Goal: Transaction & Acquisition: Purchase product/service

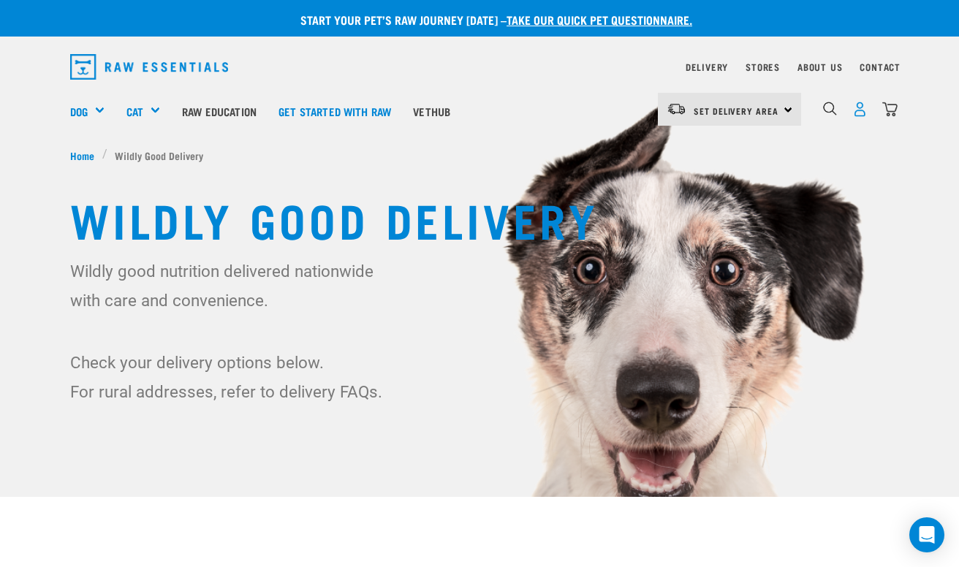
click at [858, 116] on img "dropdown navigation" at bounding box center [860, 109] width 15 height 15
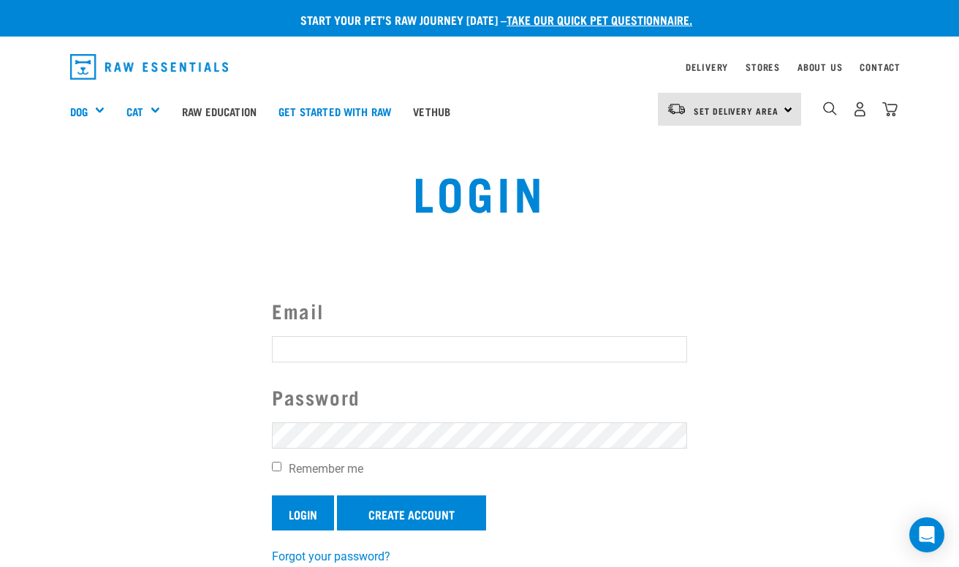
type input "[EMAIL_ADDRESS][DOMAIN_NAME]"
click at [298, 515] on input "Login" at bounding box center [303, 513] width 62 height 35
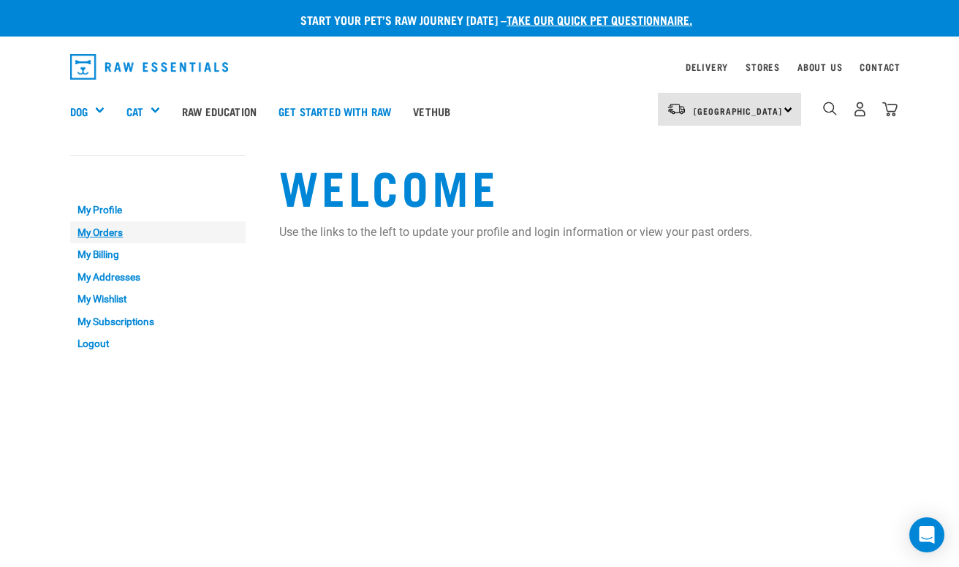
click at [118, 230] on link "My Orders" at bounding box center [157, 233] width 175 height 23
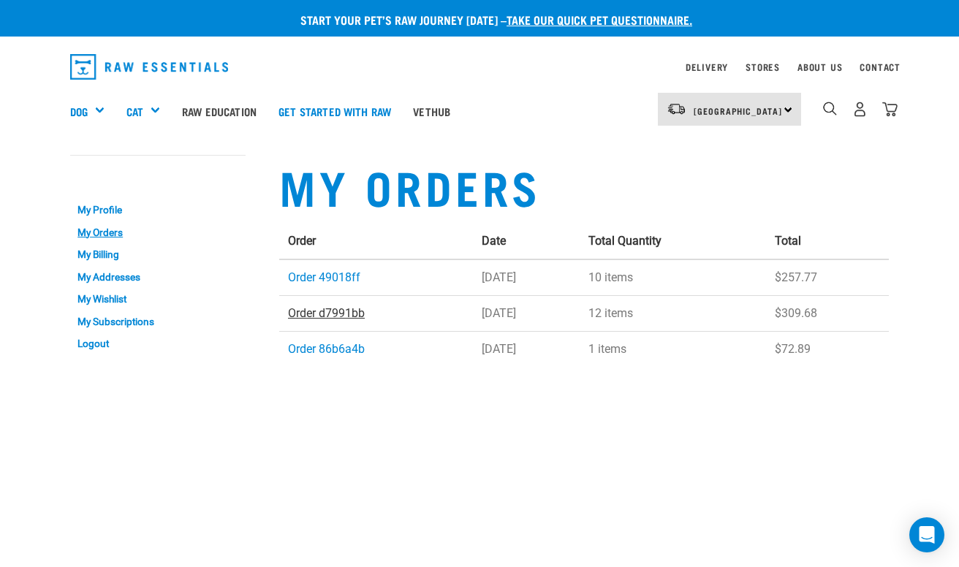
click at [349, 315] on link "Order d7991bb" at bounding box center [326, 313] width 77 height 14
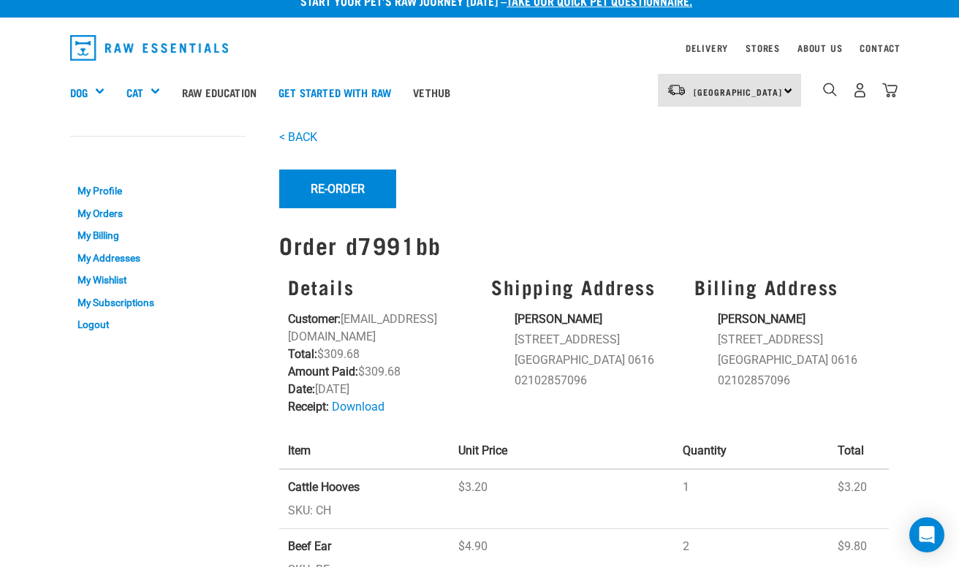
scroll to position [4, 0]
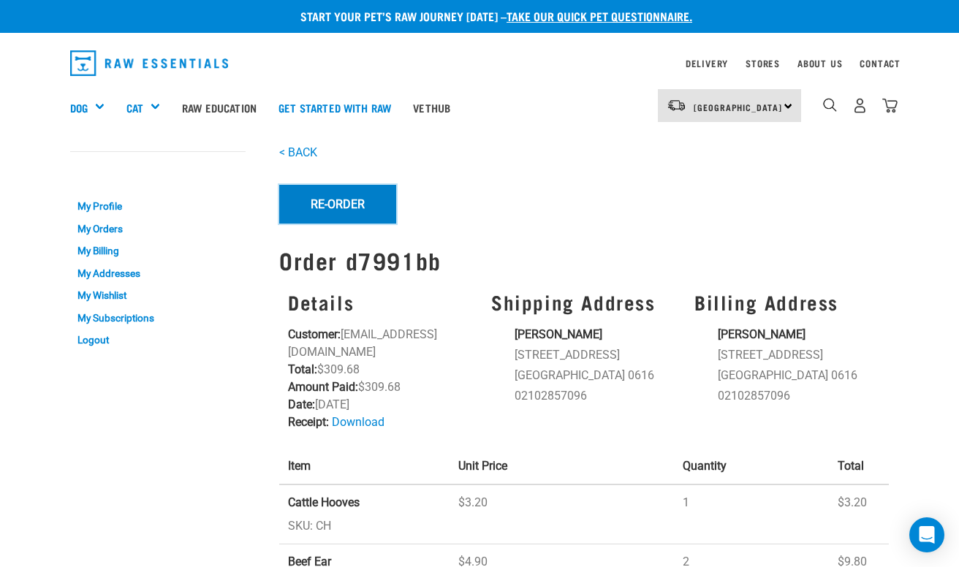
click at [352, 208] on button "Re-Order" at bounding box center [337, 204] width 117 height 38
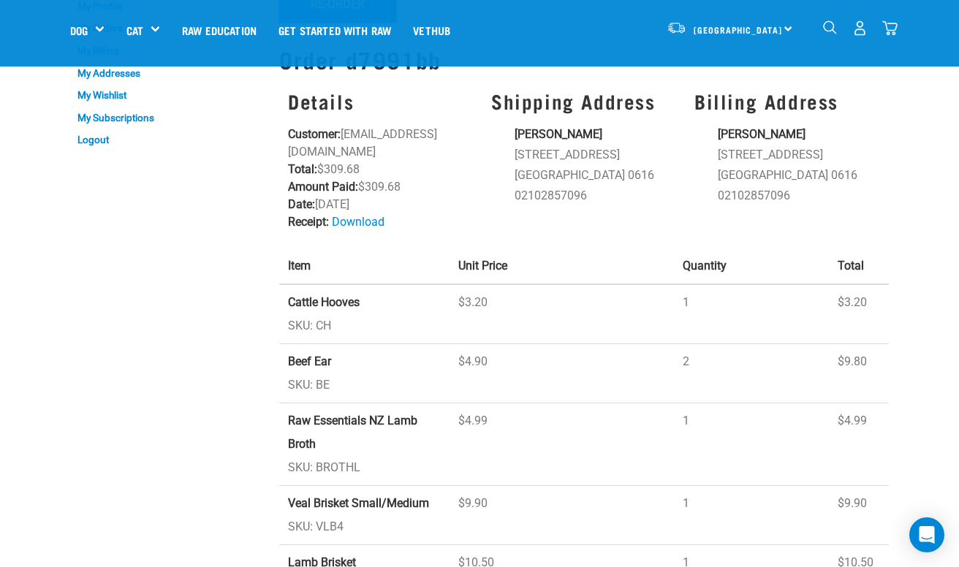
scroll to position [119, 0]
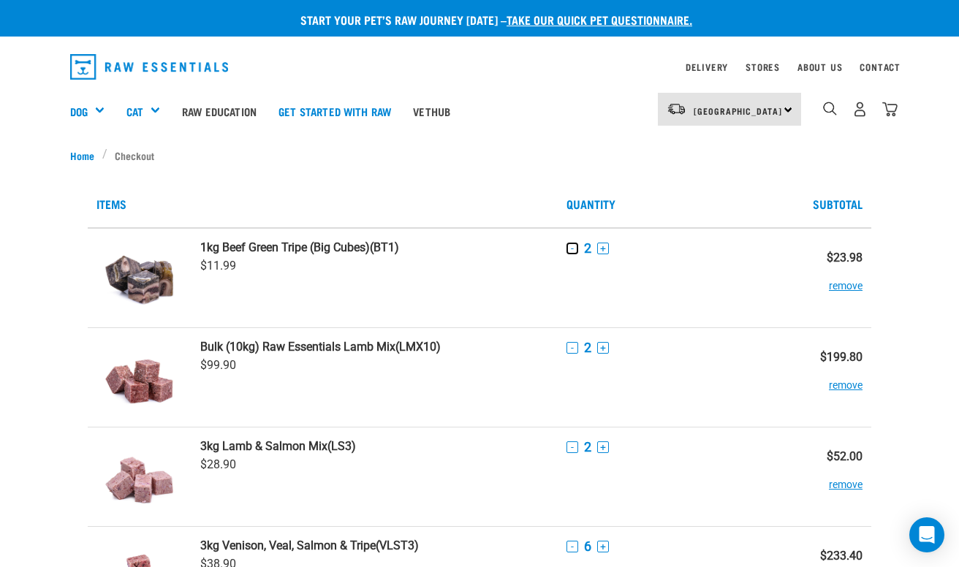
click at [574, 250] on button "-" at bounding box center [573, 249] width 12 height 12
click at [847, 285] on button "remove" at bounding box center [846, 279] width 34 height 29
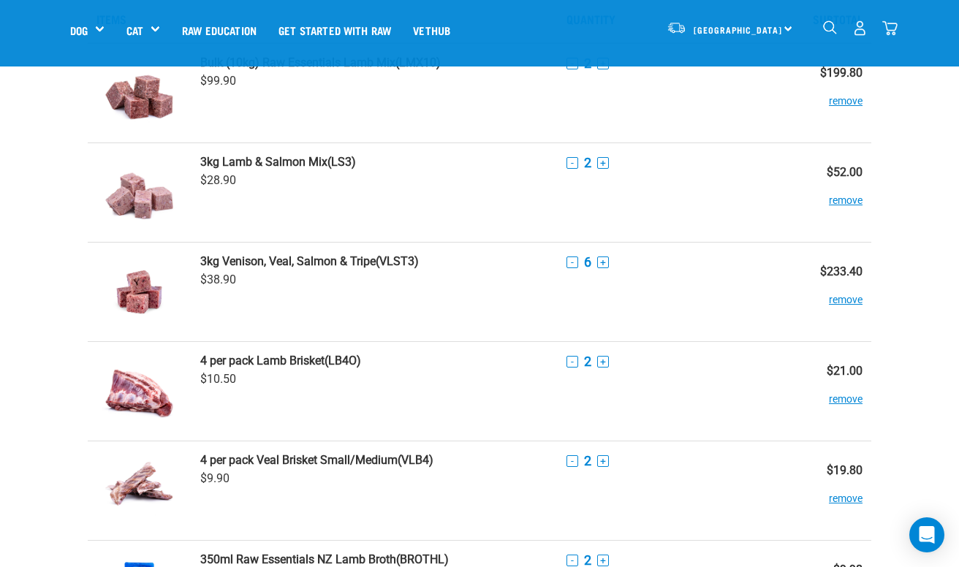
scroll to position [93, 0]
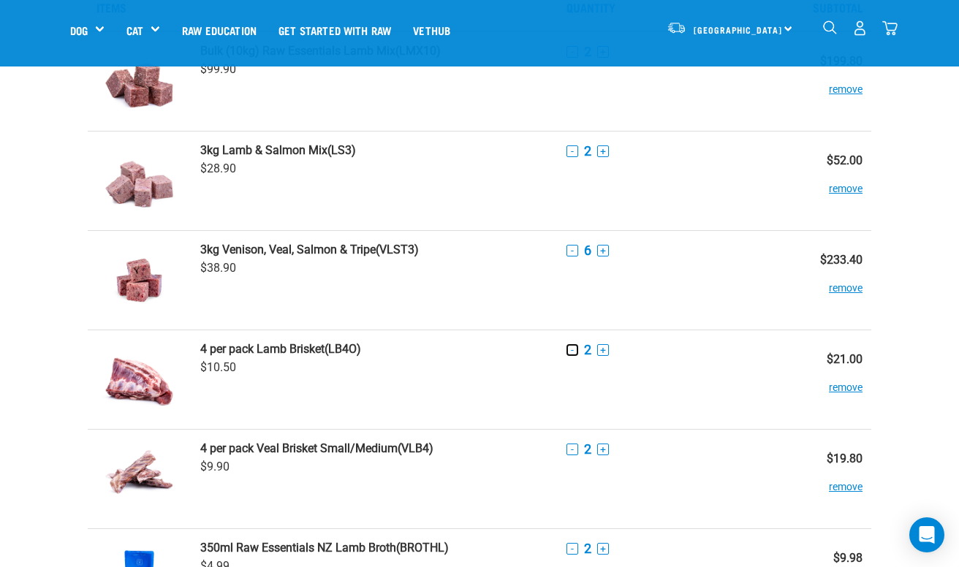
click at [575, 352] on button "-" at bounding box center [573, 350] width 12 height 12
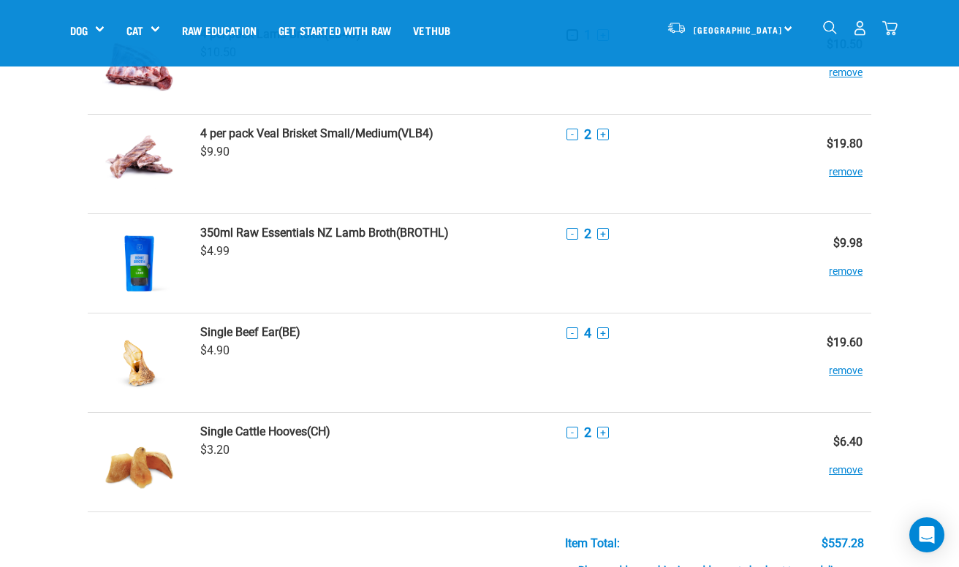
scroll to position [409, 0]
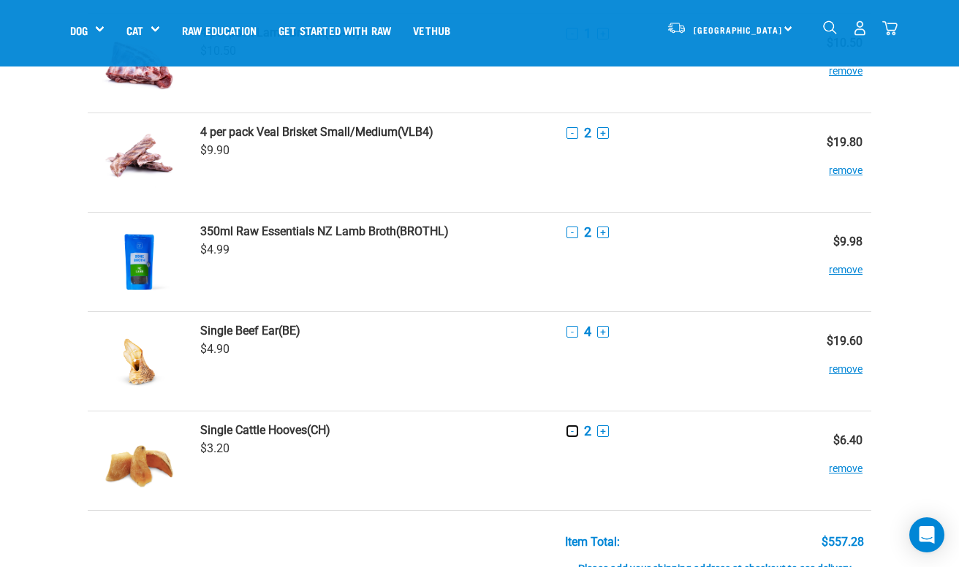
click at [573, 434] on button "-" at bounding box center [573, 432] width 12 height 12
click at [573, 331] on button "-" at bounding box center [573, 332] width 12 height 12
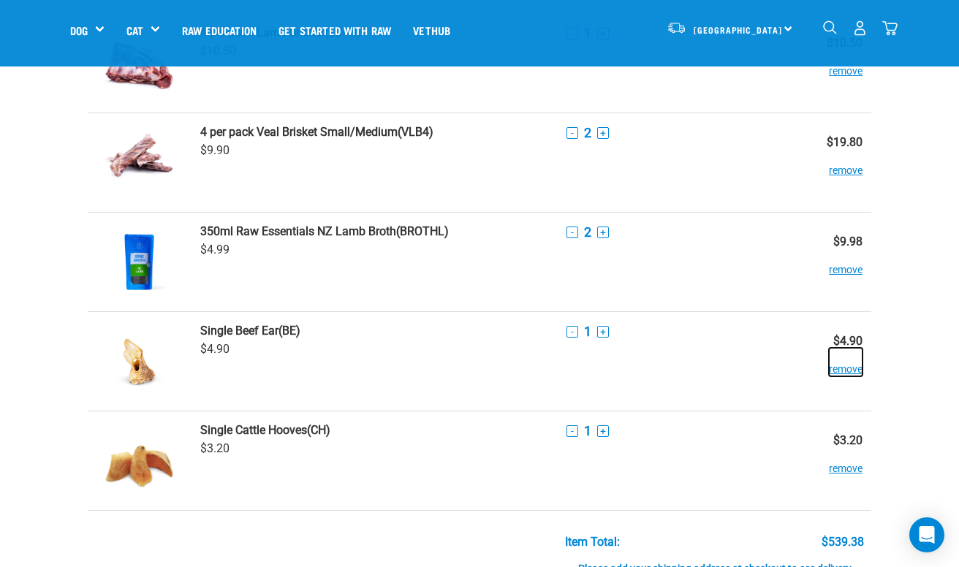
click at [842, 371] on button "remove" at bounding box center [846, 362] width 34 height 29
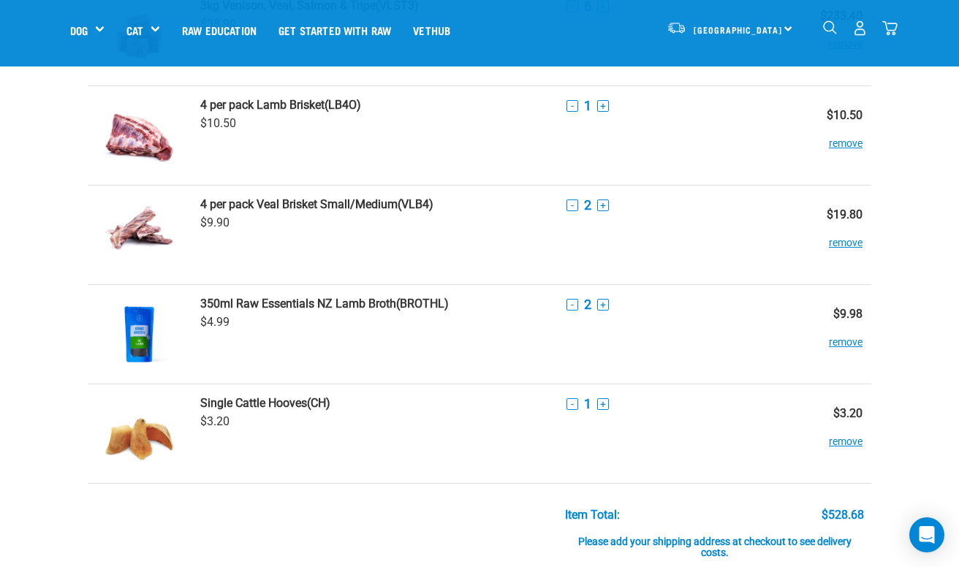
scroll to position [336, 0]
click at [573, 306] on button "-" at bounding box center [573, 306] width 12 height 12
click at [605, 306] on button "+" at bounding box center [603, 306] width 12 height 12
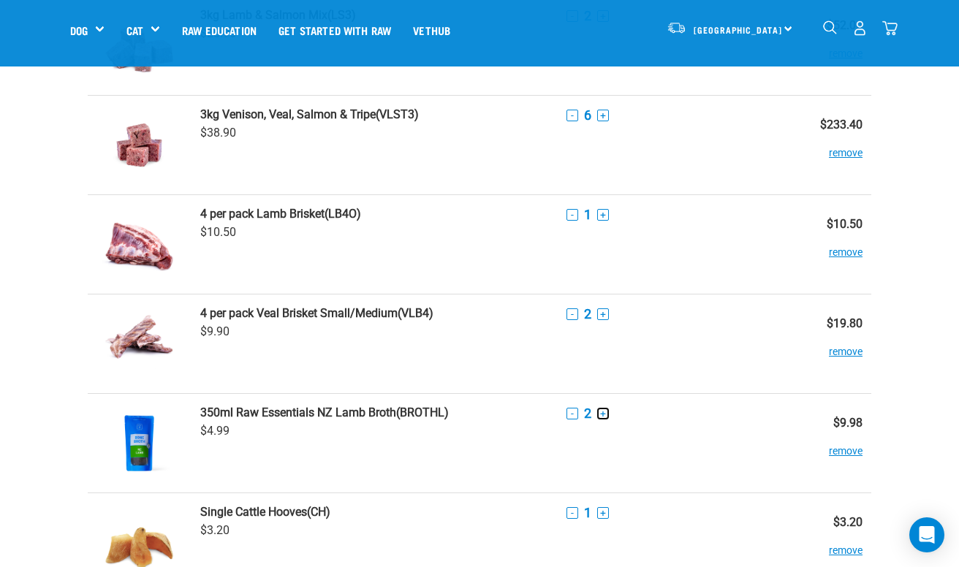
scroll to position [225, 0]
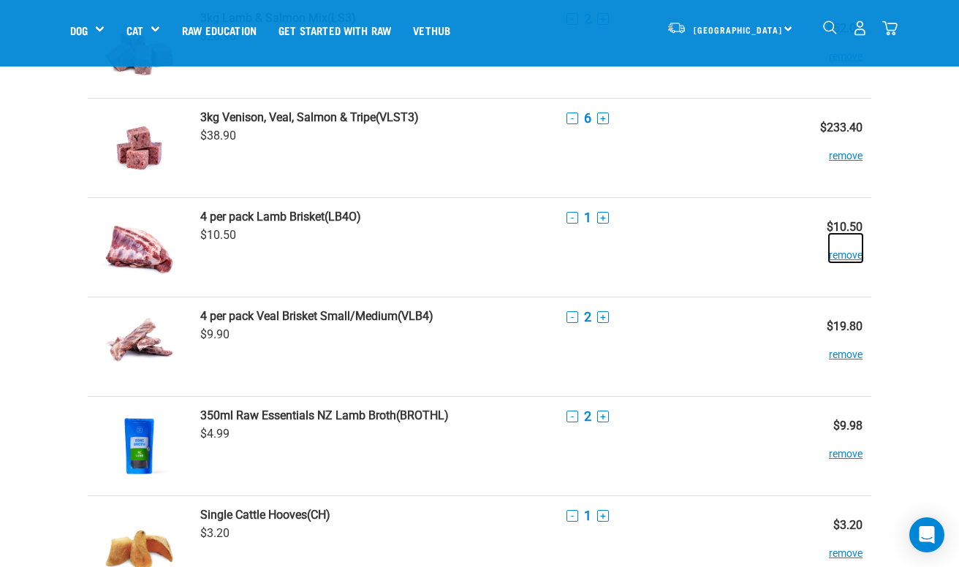
click at [843, 256] on button "remove" at bounding box center [846, 248] width 34 height 29
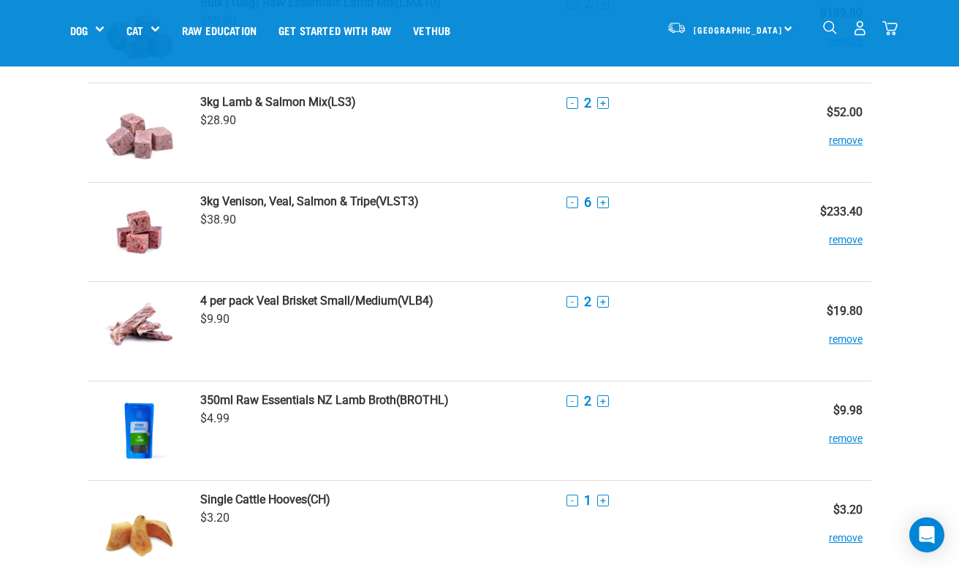
scroll to position [133, 0]
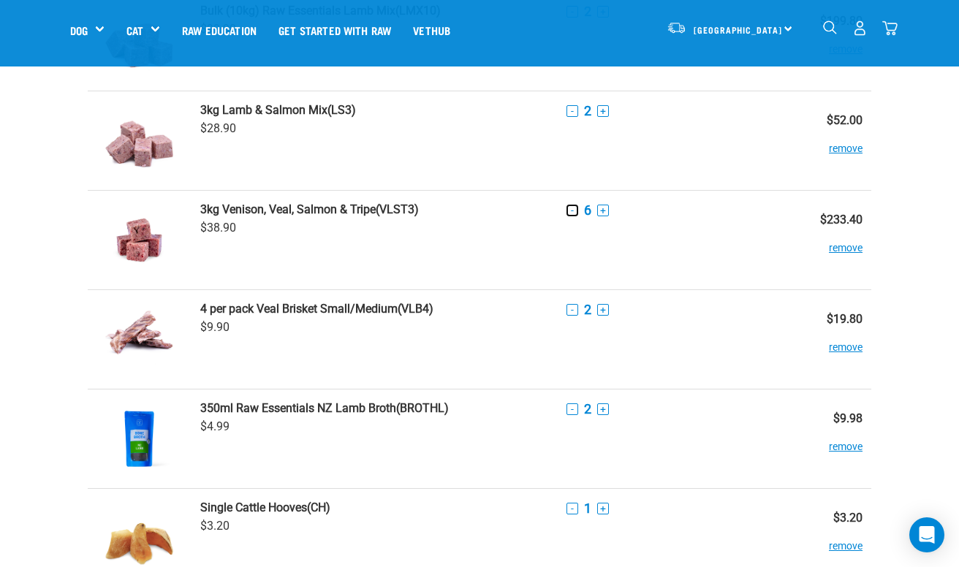
click at [571, 214] on button "-" at bounding box center [573, 211] width 12 height 12
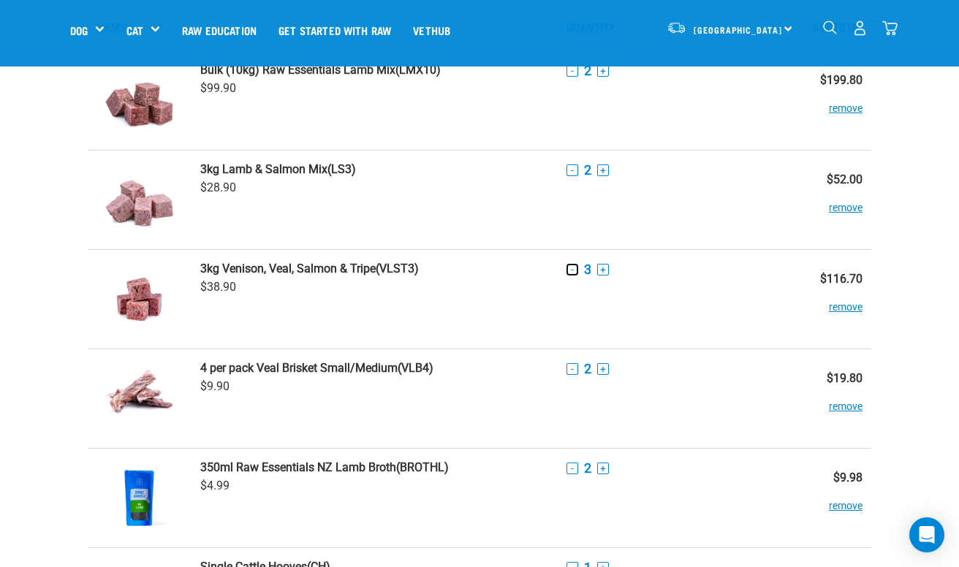
scroll to position [73, 0]
click at [605, 170] on button "+" at bounding box center [603, 171] width 12 height 12
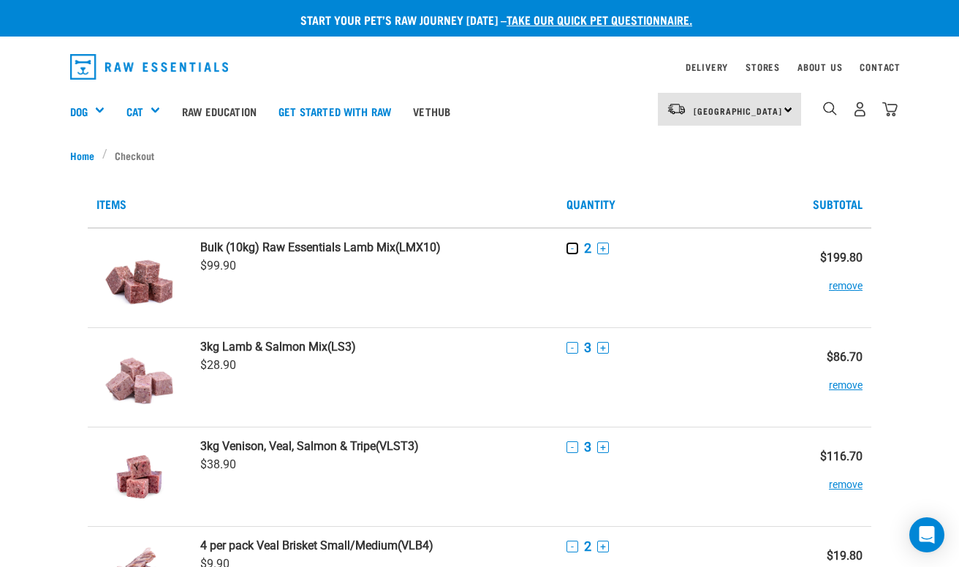
click at [572, 249] on button "-" at bounding box center [573, 249] width 12 height 12
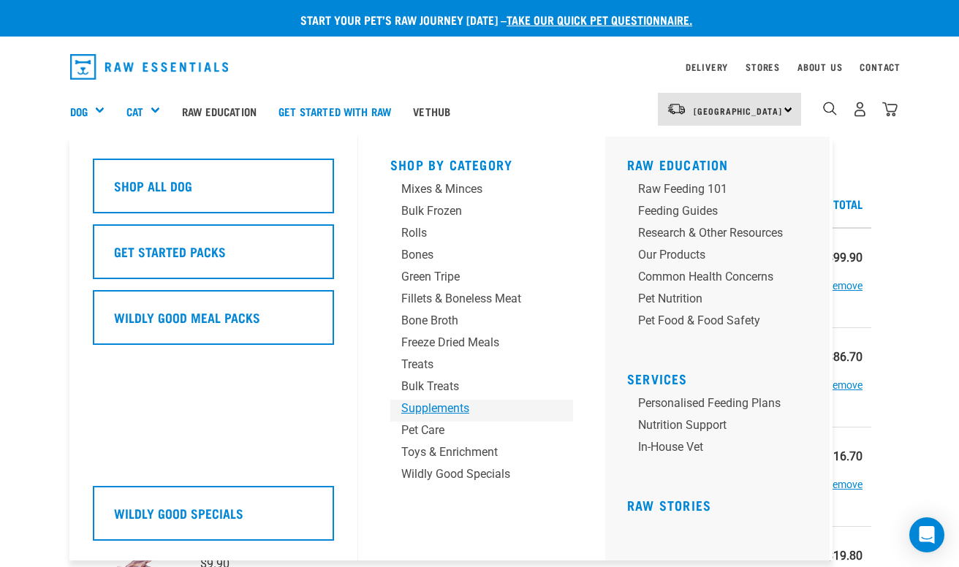
click at [439, 411] on div "Supplements" at bounding box center [469, 409] width 137 height 18
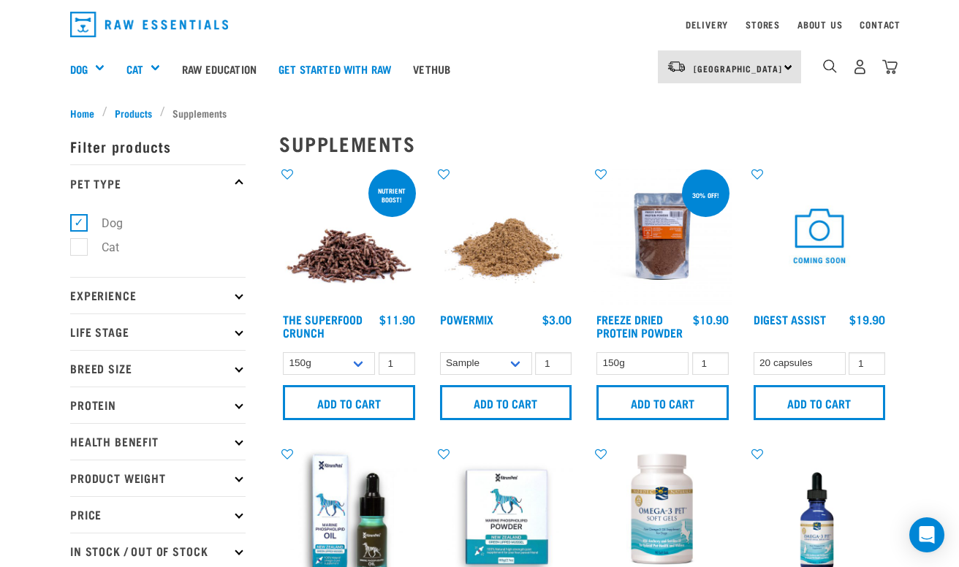
scroll to position [42, 0]
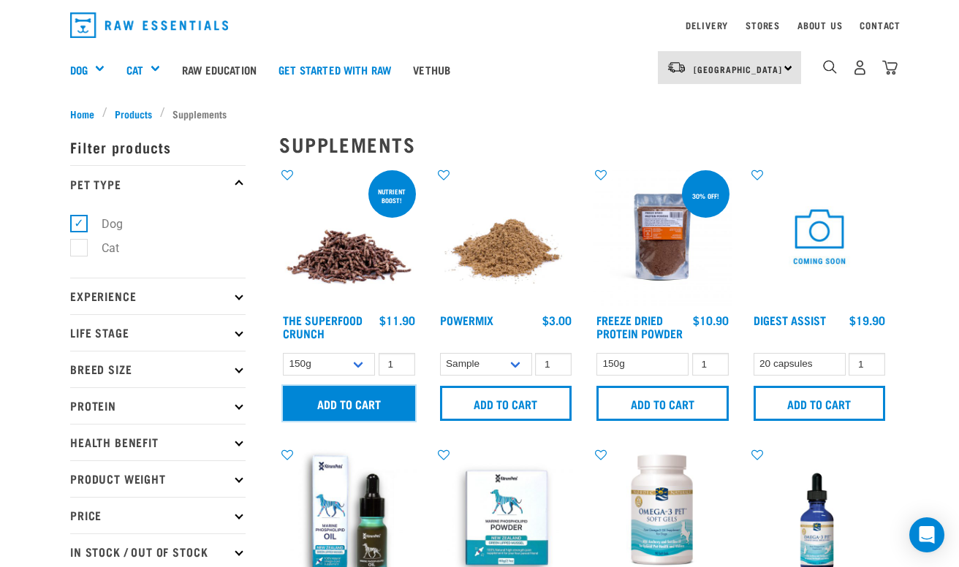
click at [379, 401] on input "Add to cart" at bounding box center [349, 403] width 132 height 35
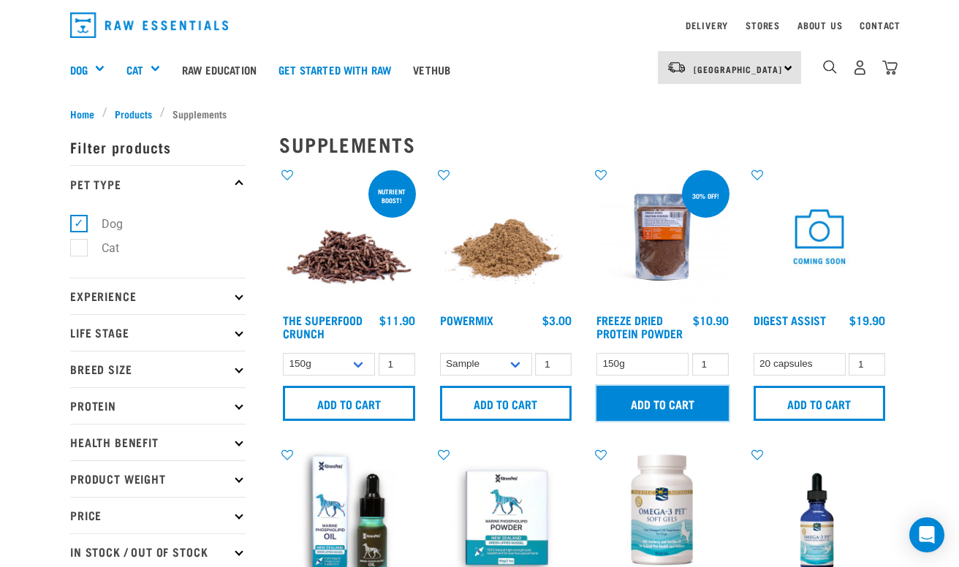
click at [627, 400] on input "Add to cart" at bounding box center [663, 403] width 132 height 35
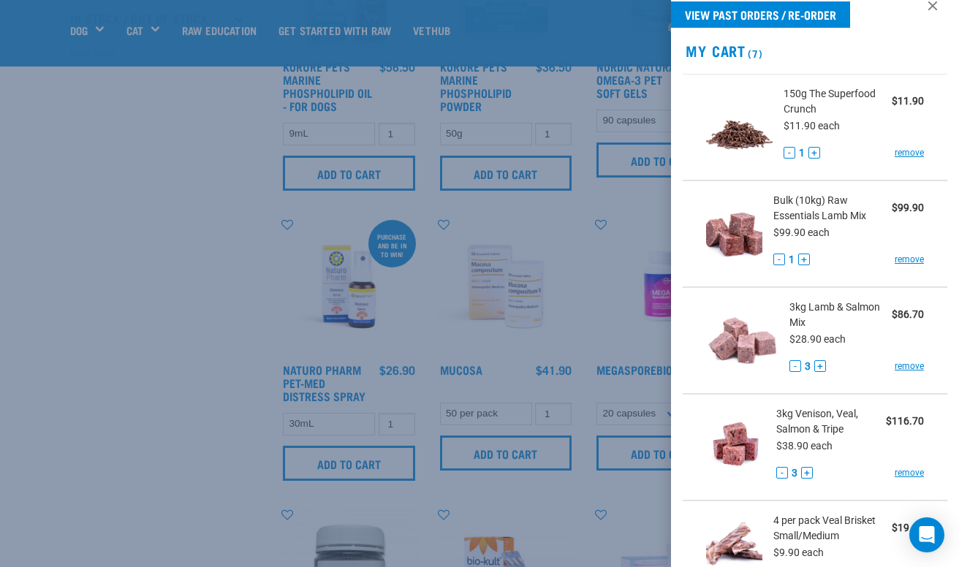
scroll to position [479, 0]
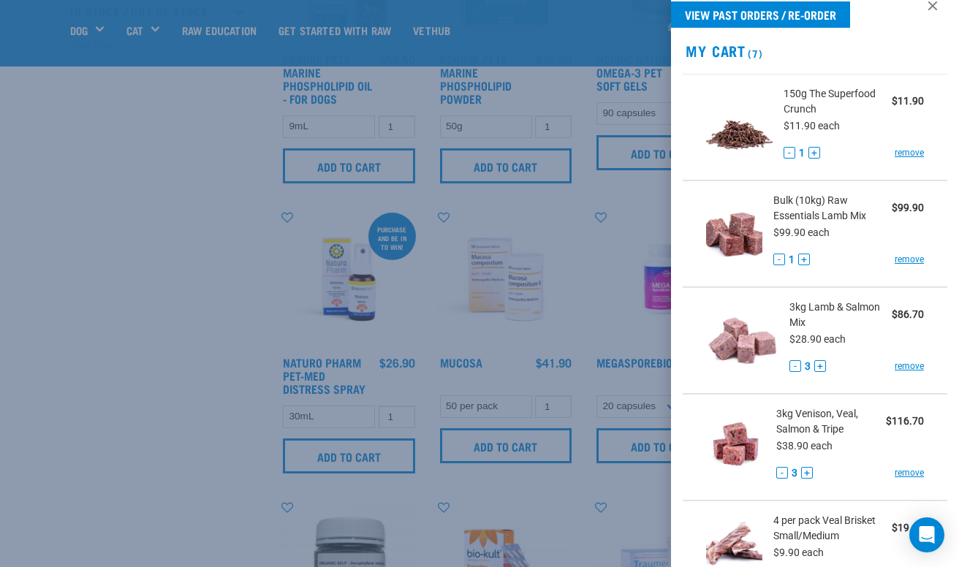
click at [196, 415] on div at bounding box center [479, 283] width 959 height 567
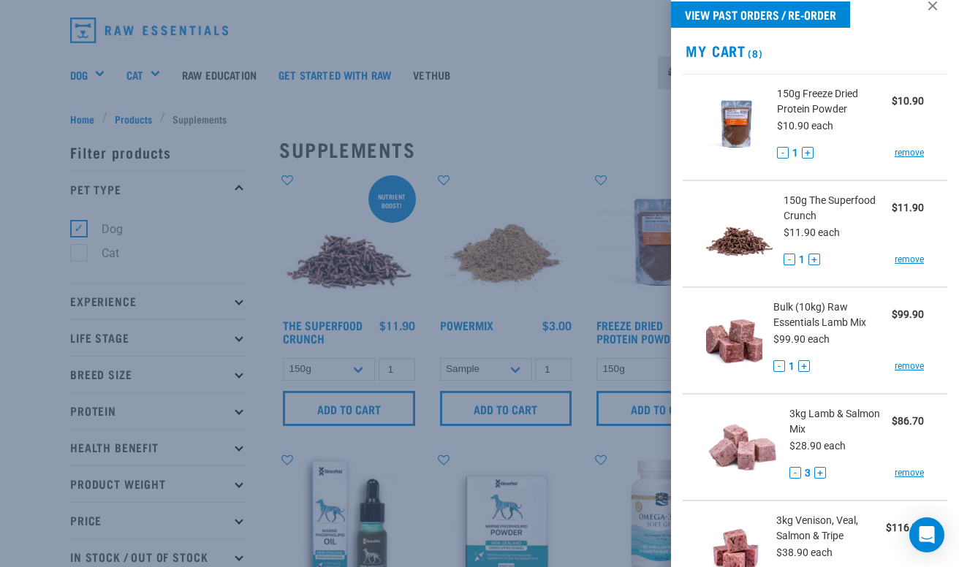
scroll to position [0, 0]
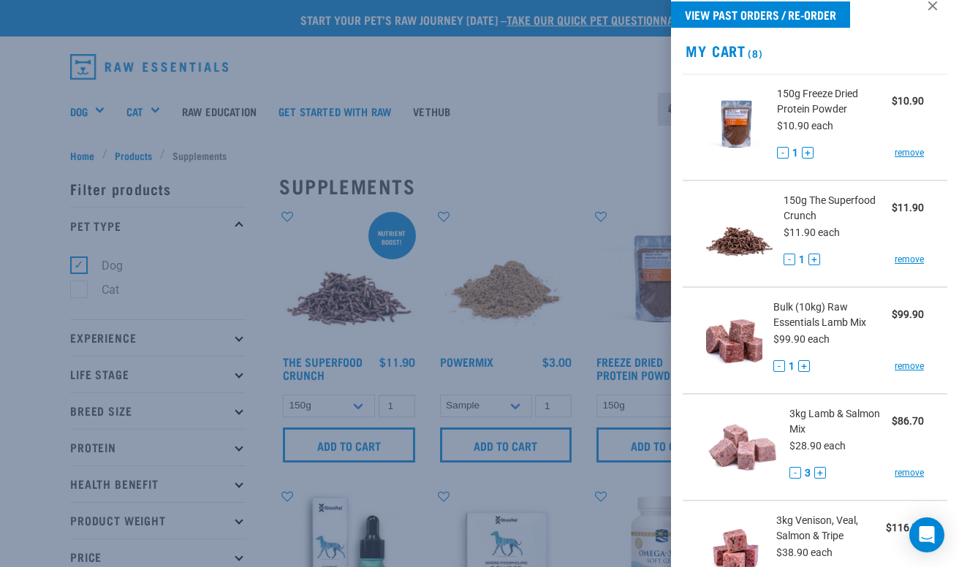
click at [484, 183] on div at bounding box center [479, 283] width 959 height 567
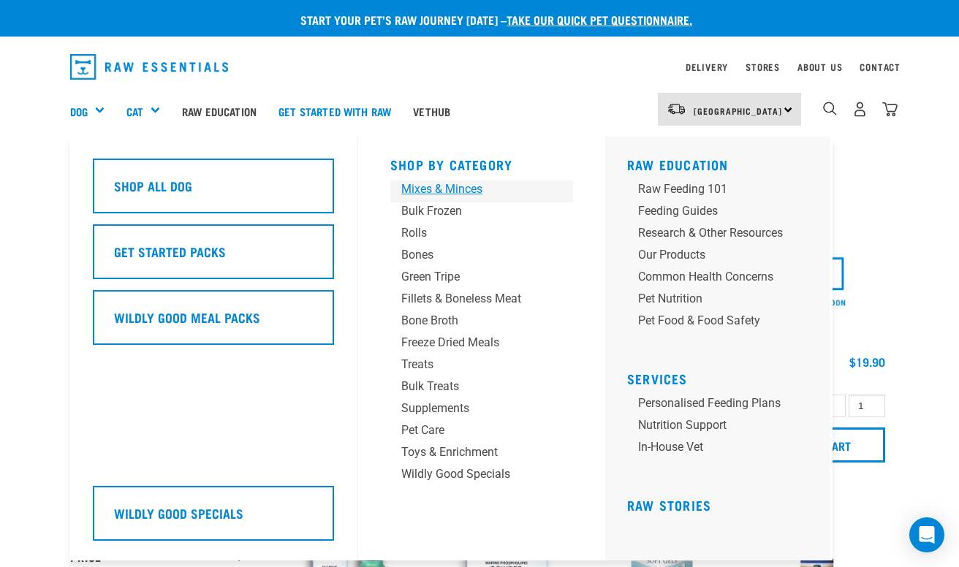
click at [446, 190] on div "Mixes & Minces" at bounding box center [469, 190] width 137 height 18
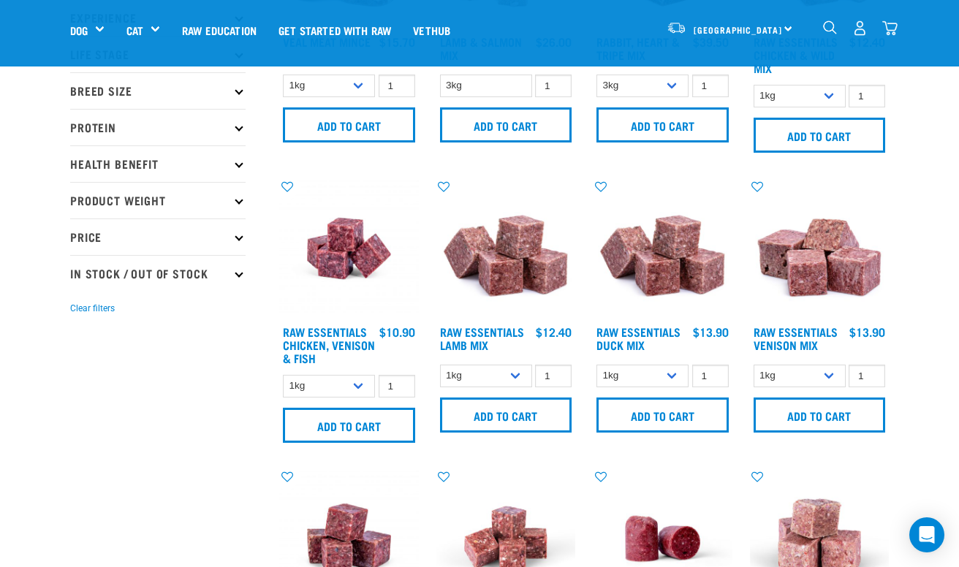
scroll to position [233, 0]
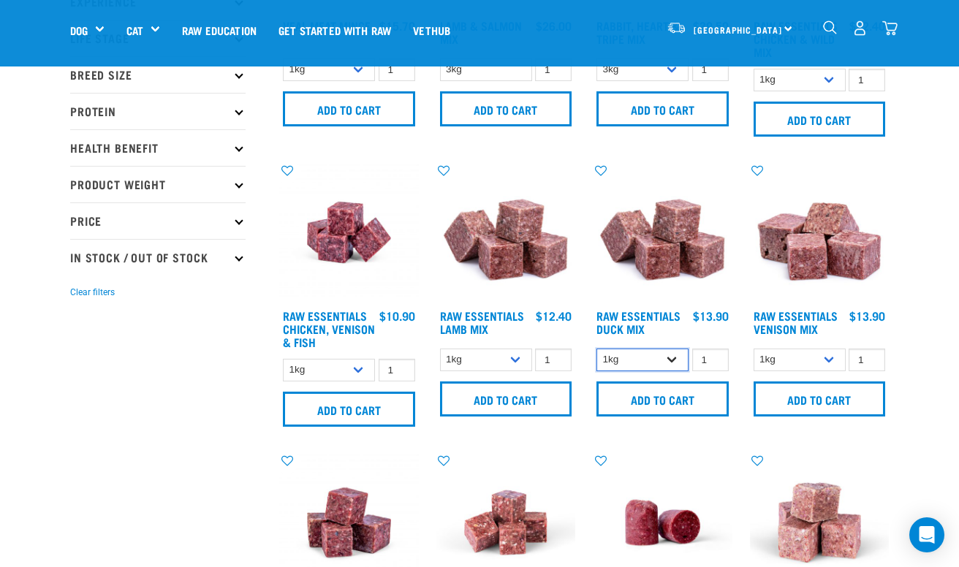
click at [674, 358] on select "1kg 3kg" at bounding box center [643, 360] width 92 height 23
select select "442098"
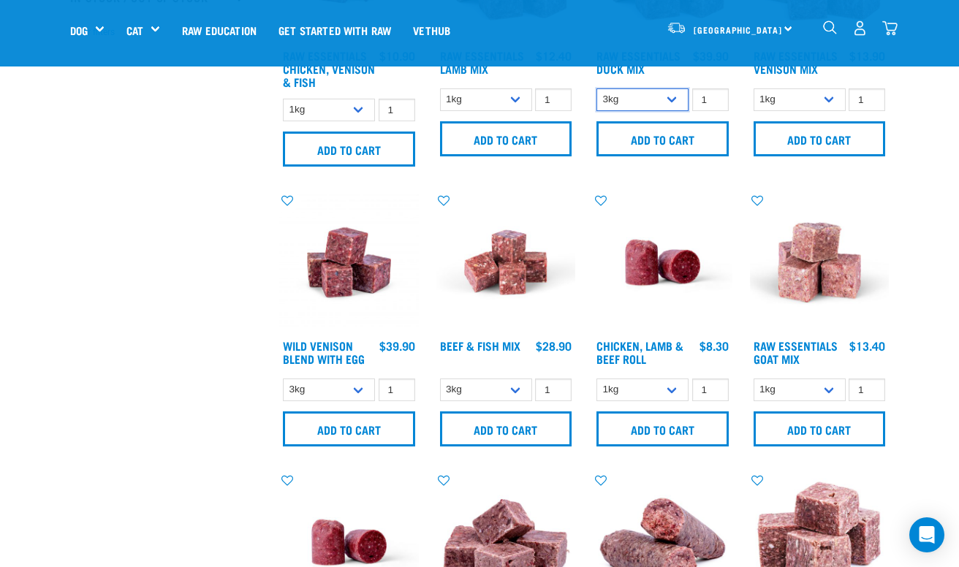
scroll to position [502, 0]
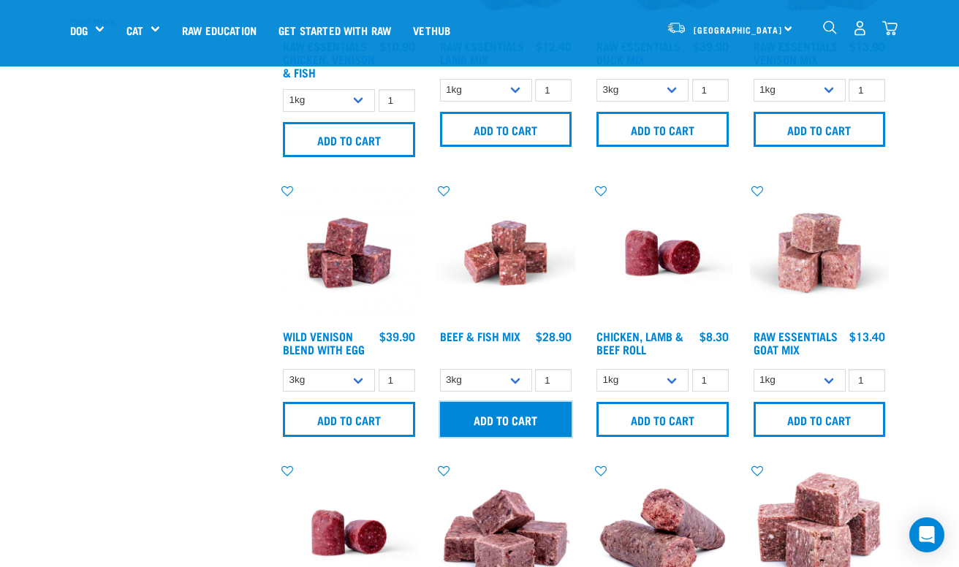
click at [502, 418] on input "Add to cart" at bounding box center [506, 419] width 132 height 35
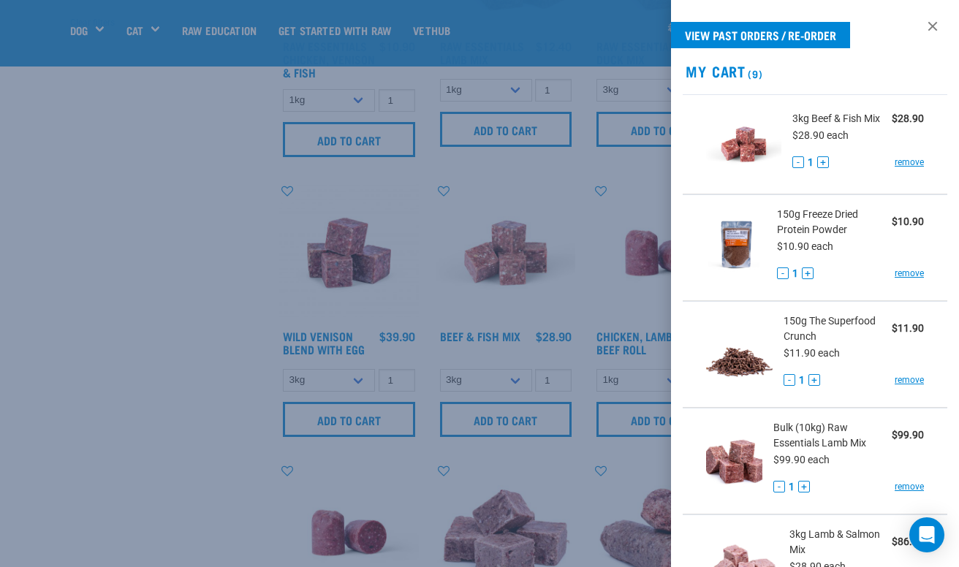
click at [440, 294] on div at bounding box center [479, 283] width 959 height 567
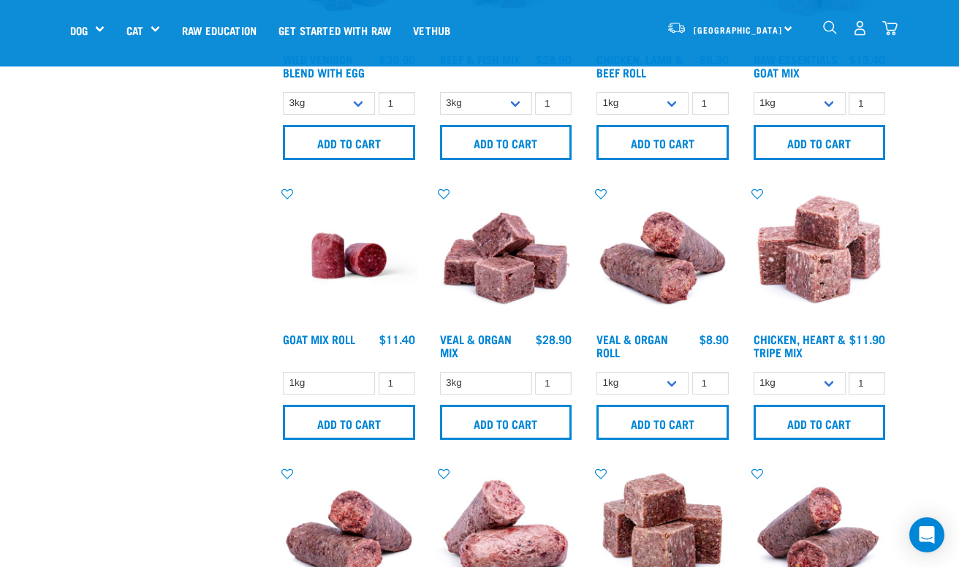
scroll to position [771, 0]
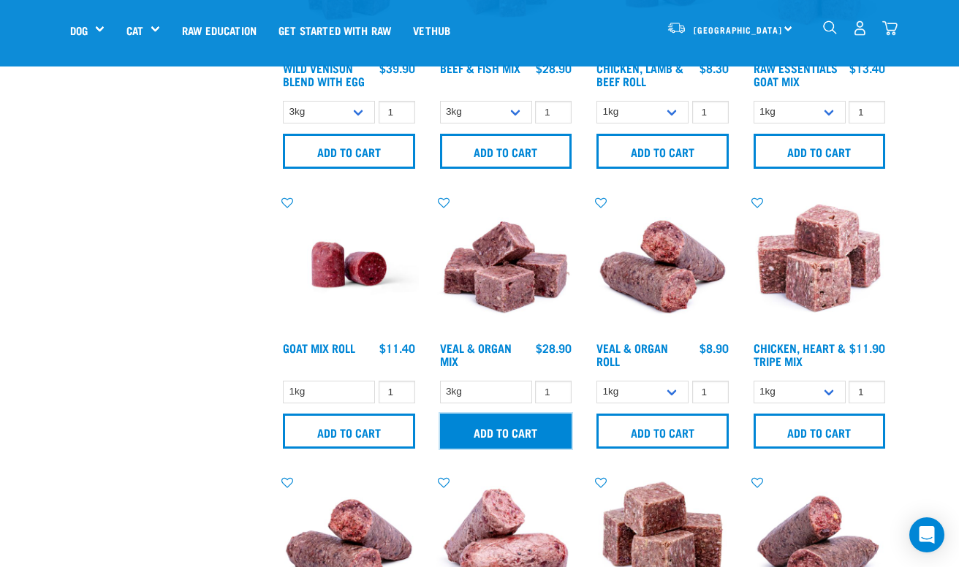
click at [522, 431] on input "Add to cart" at bounding box center [506, 431] width 132 height 35
click at [513, 431] on input "Add to cart" at bounding box center [506, 431] width 132 height 35
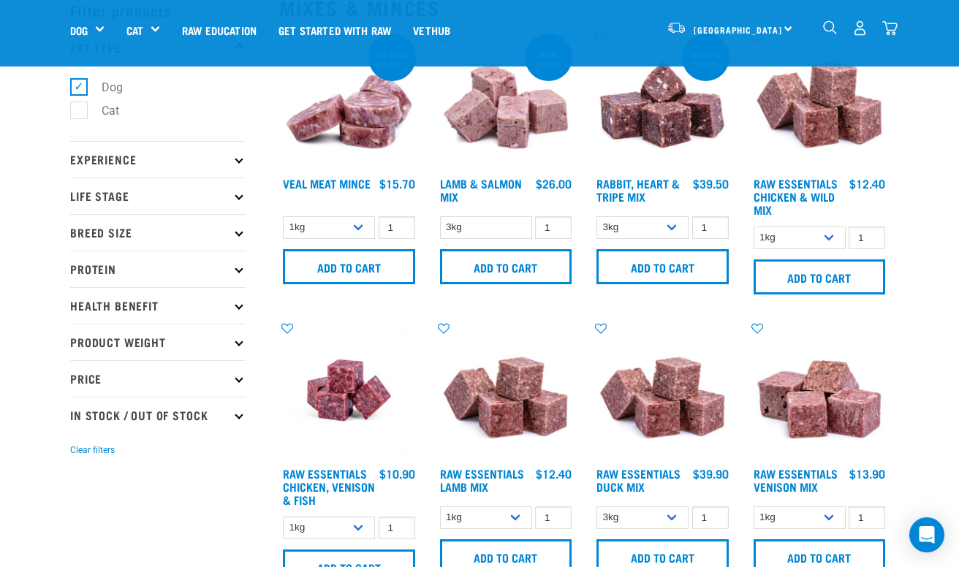
scroll to position [0, 0]
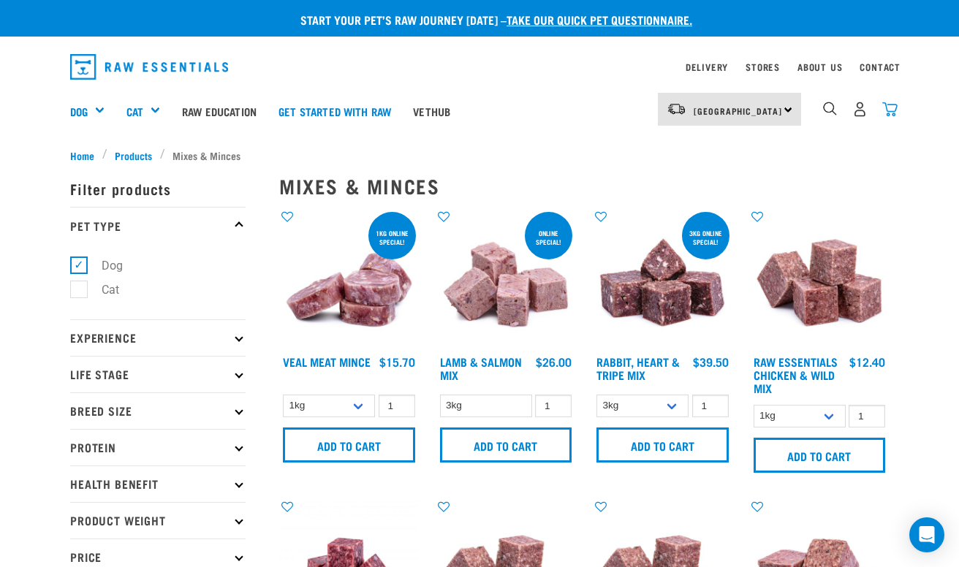
click at [891, 107] on img "dropdown navigation" at bounding box center [890, 109] width 15 height 15
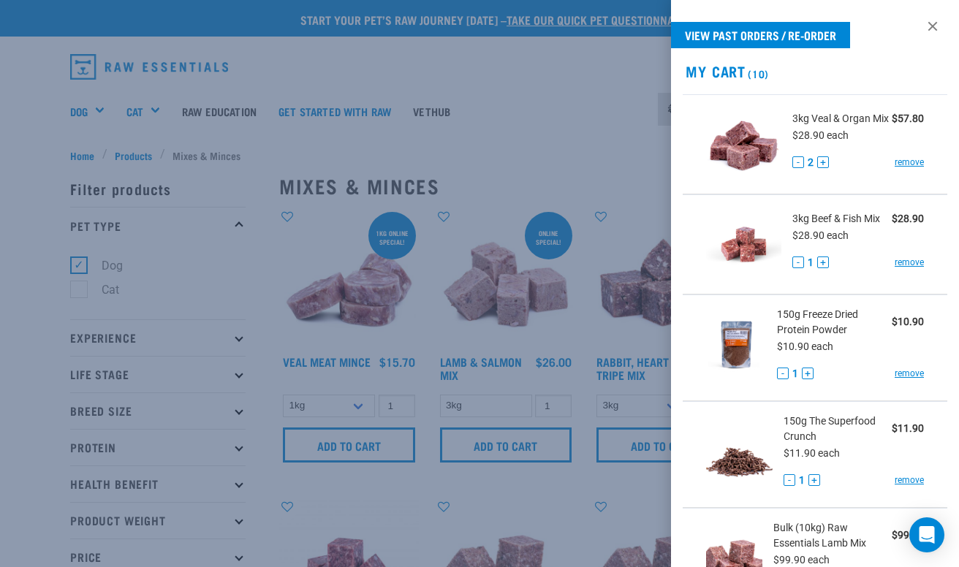
click at [728, 67] on h2 "My Cart (10)" at bounding box center [815, 71] width 288 height 17
click at [794, 168] on button "-" at bounding box center [799, 162] width 12 height 12
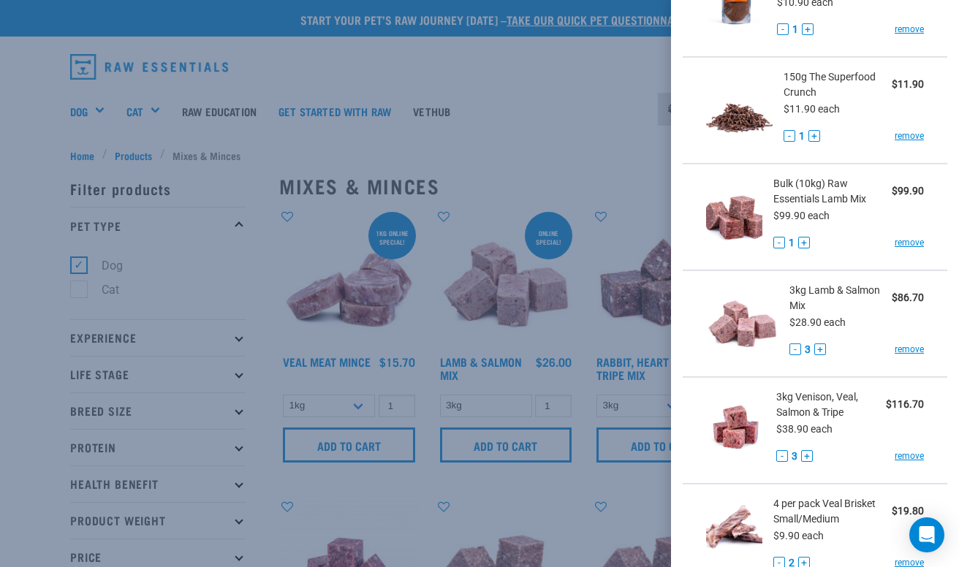
scroll to position [348, 0]
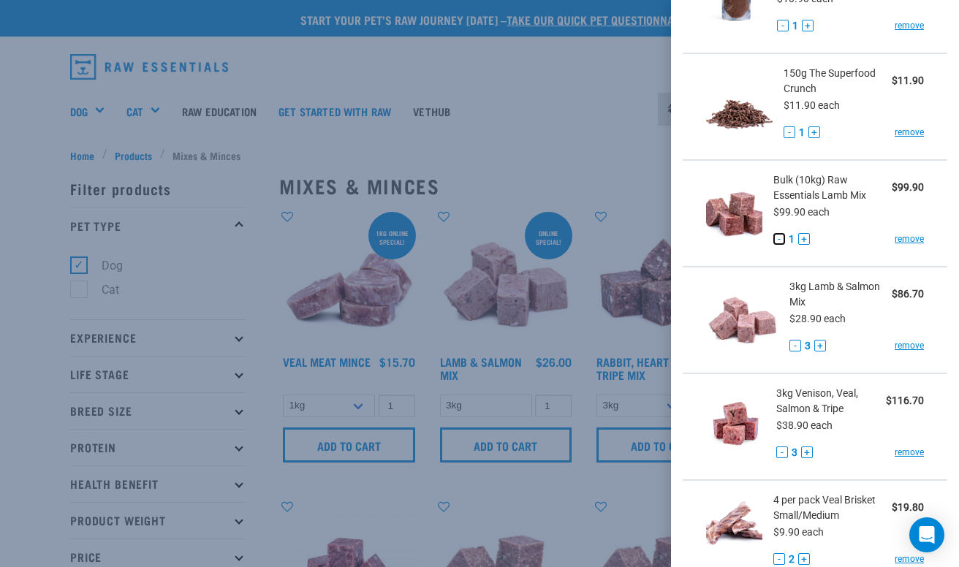
click at [774, 245] on button "-" at bounding box center [780, 239] width 12 height 12
click at [898, 246] on link "remove" at bounding box center [909, 239] width 29 height 13
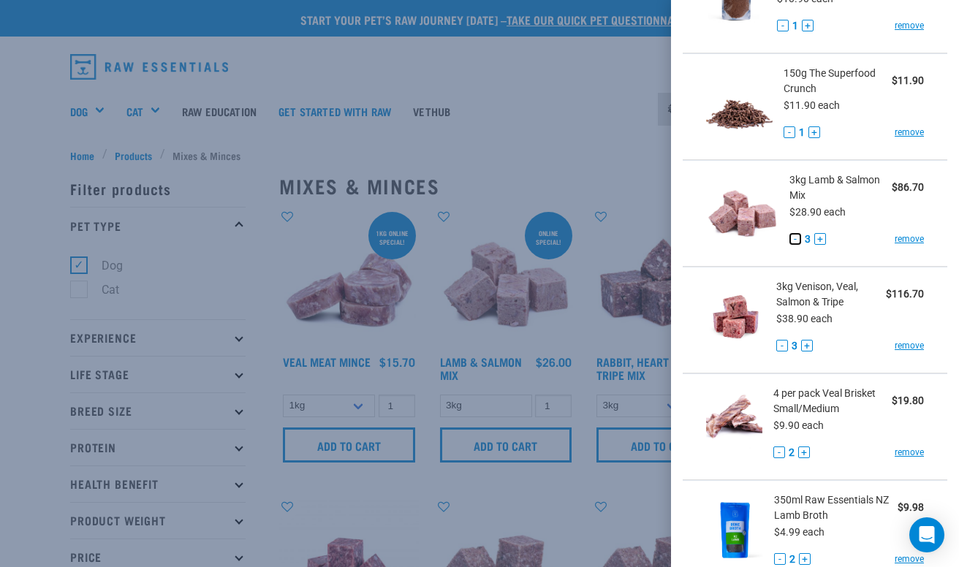
click at [791, 245] on button "-" at bounding box center [796, 239] width 12 height 12
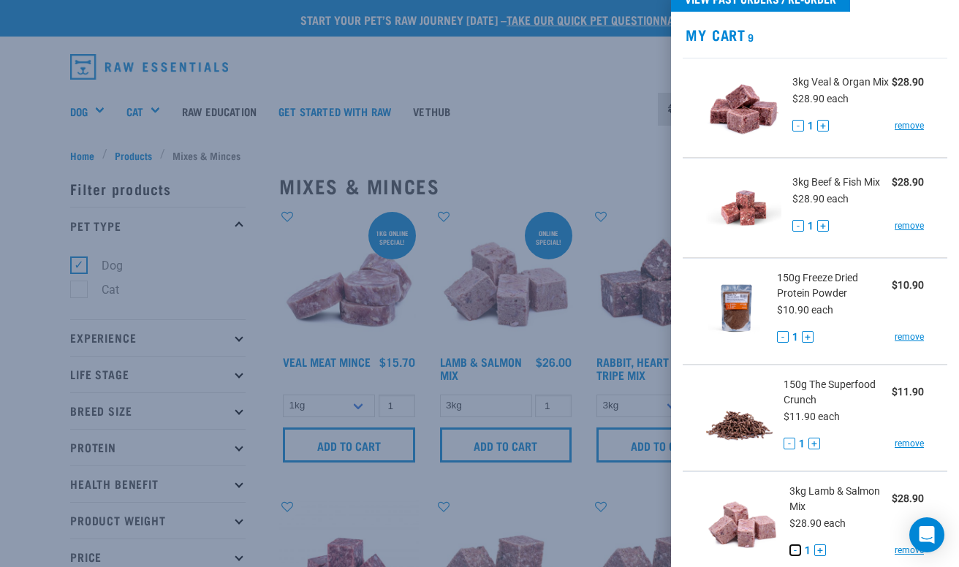
scroll to position [0, 0]
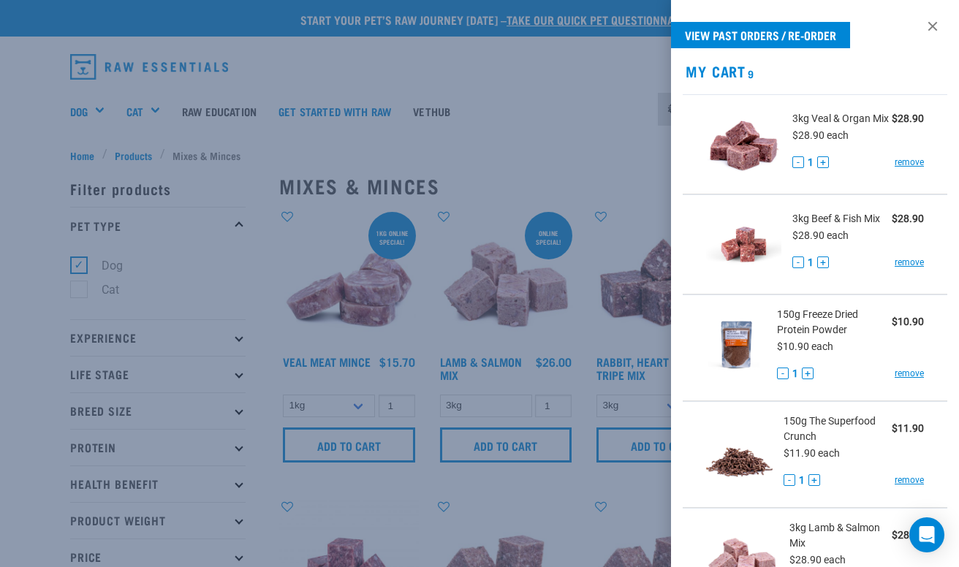
click at [595, 165] on div at bounding box center [479, 283] width 959 height 567
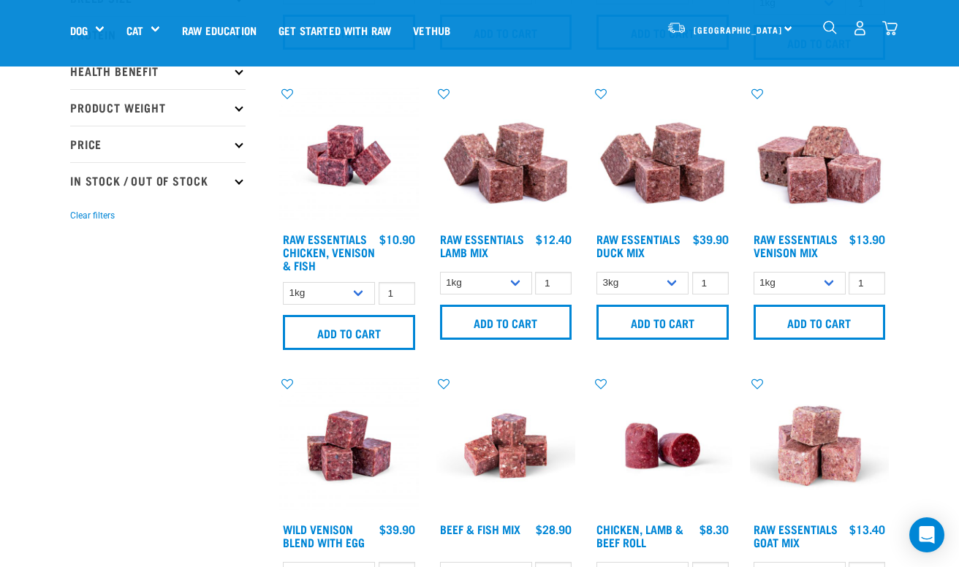
scroll to position [301, 0]
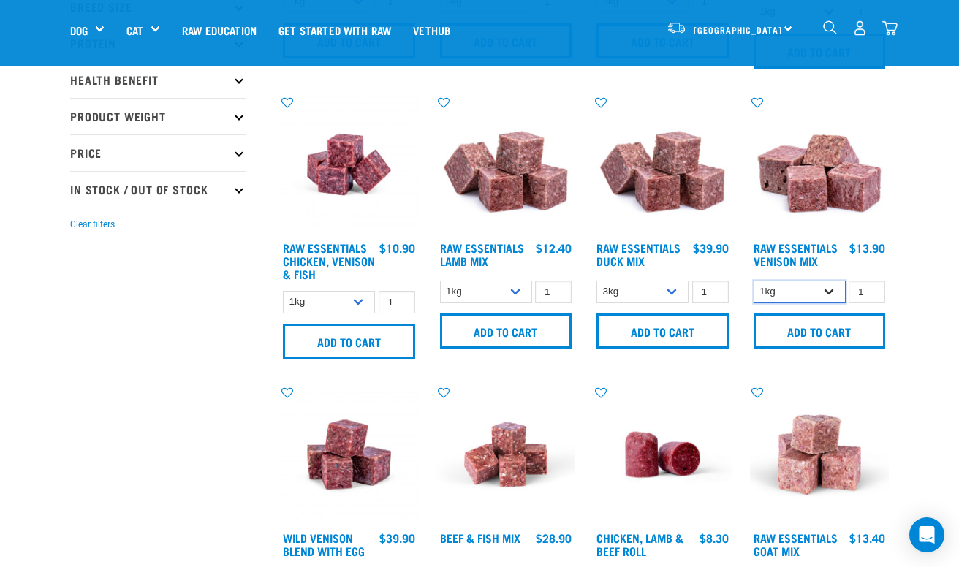
click at [832, 292] on select "1kg 3kg Bulk (20kg)" at bounding box center [800, 292] width 92 height 23
select select "712"
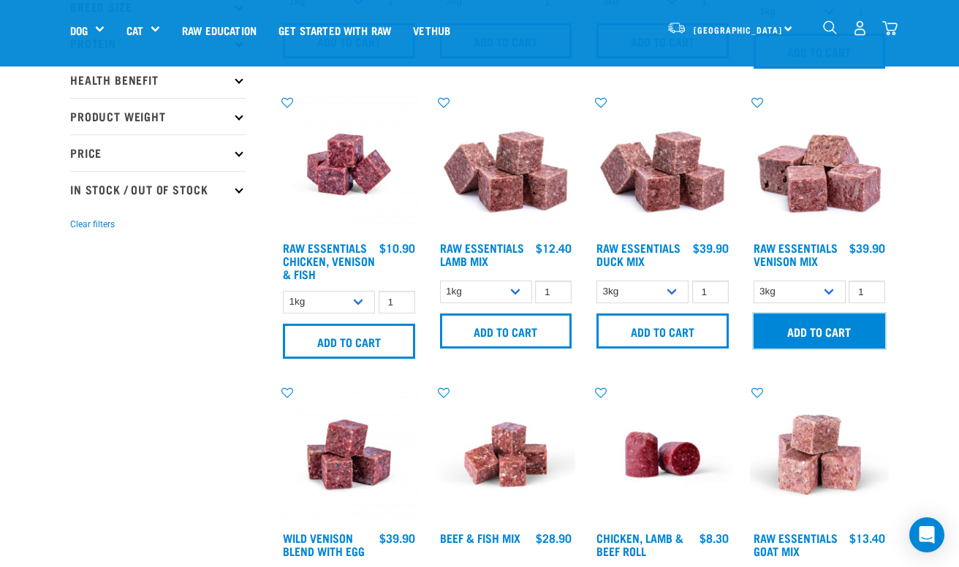
click at [810, 330] on input "Add to cart" at bounding box center [820, 331] width 132 height 35
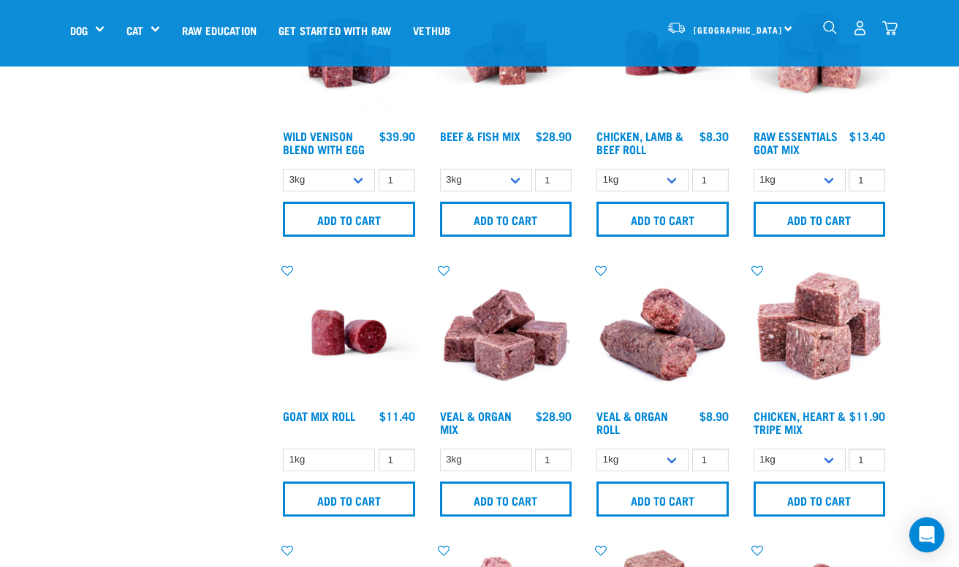
scroll to position [706, 0]
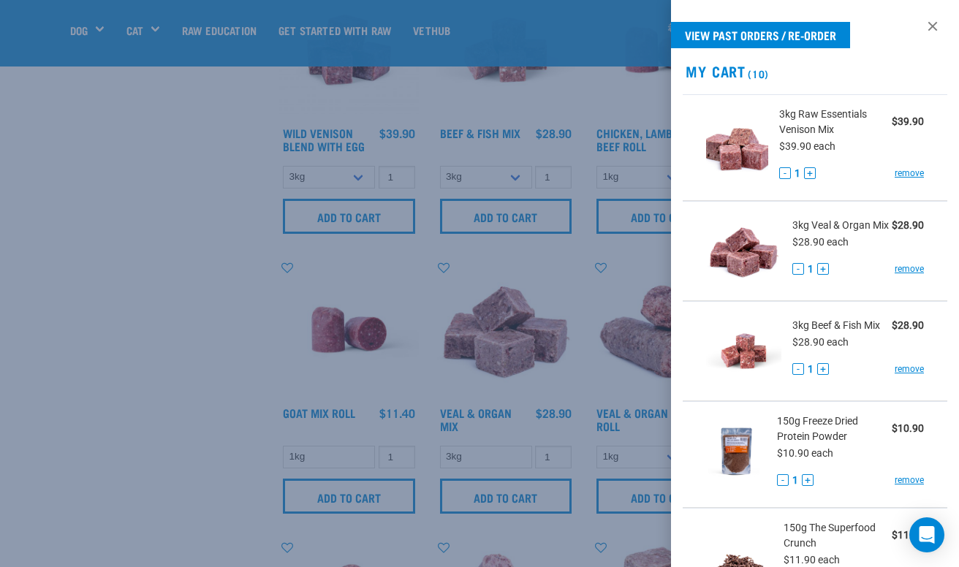
click at [456, 298] on div at bounding box center [479, 283] width 959 height 567
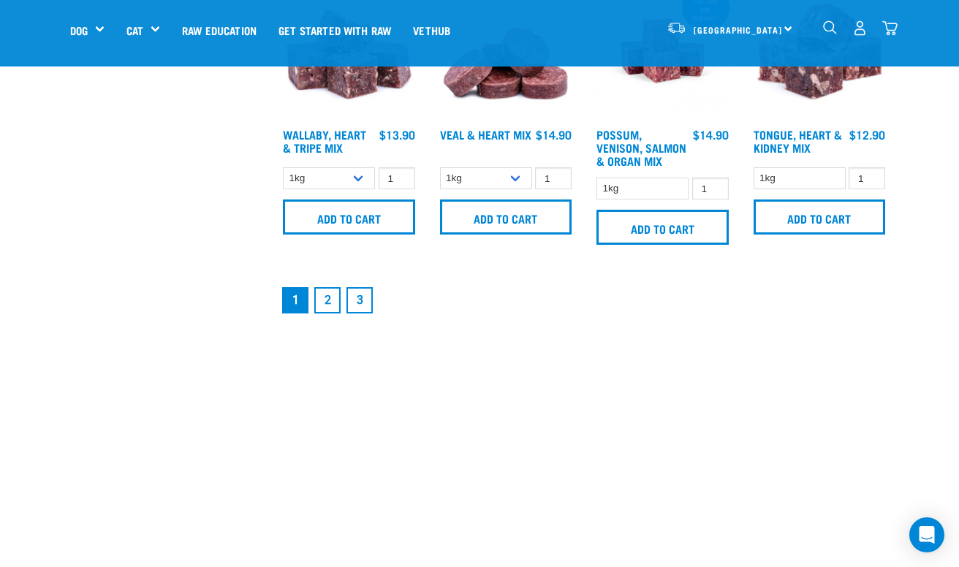
scroll to position [2132, 0]
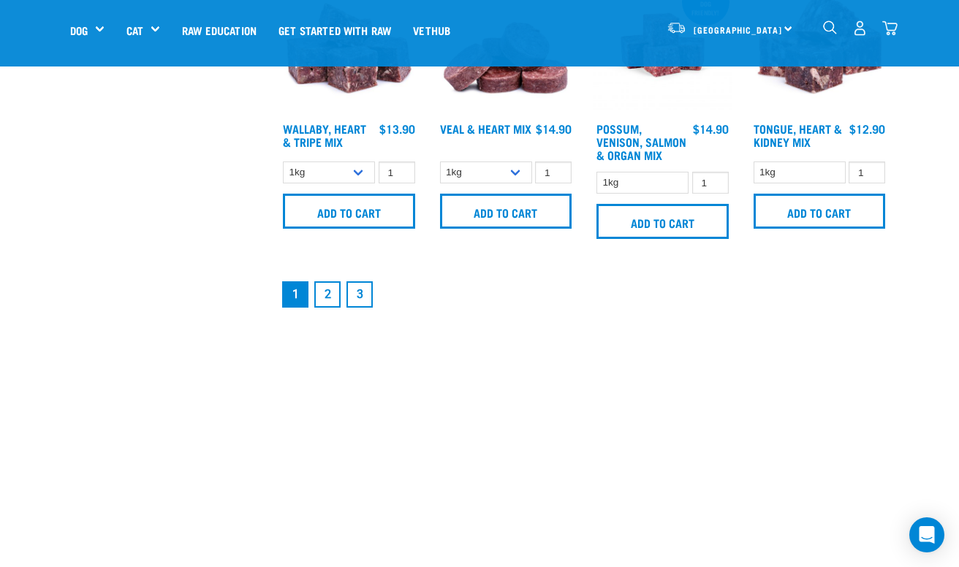
click at [324, 297] on link "2" at bounding box center [327, 295] width 26 height 26
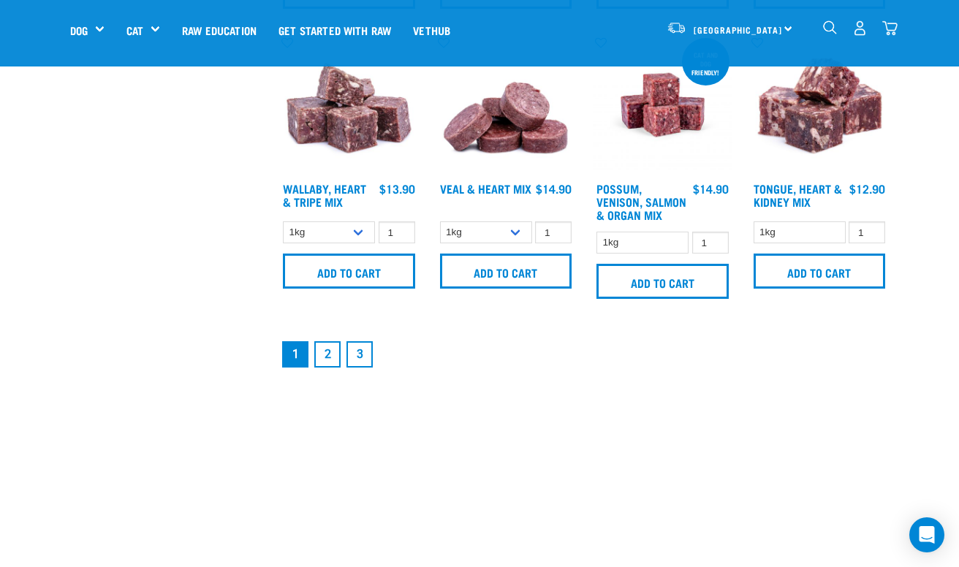
scroll to position [2061, 0]
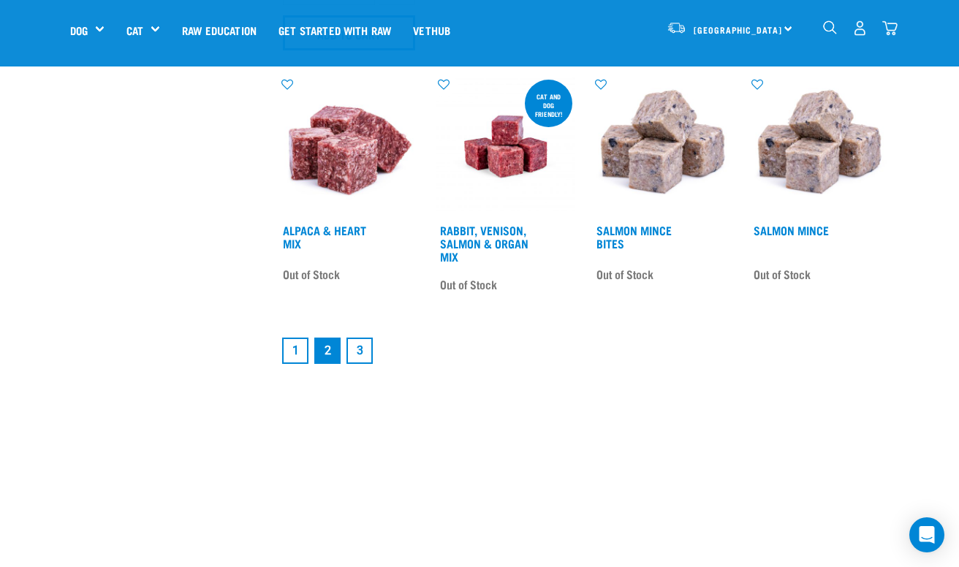
scroll to position [2000, 0]
click at [289, 343] on link "1" at bounding box center [295, 350] width 26 height 26
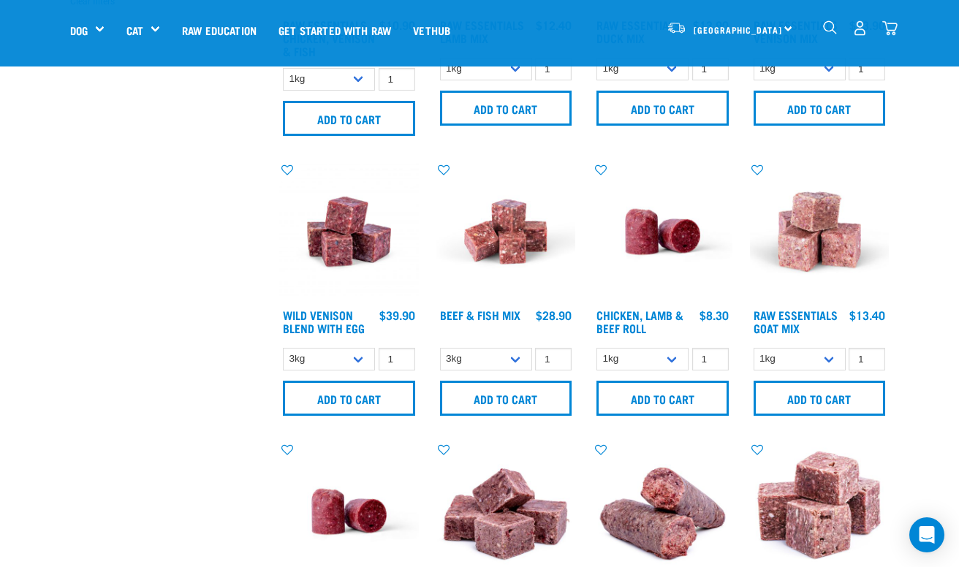
scroll to position [525, 0]
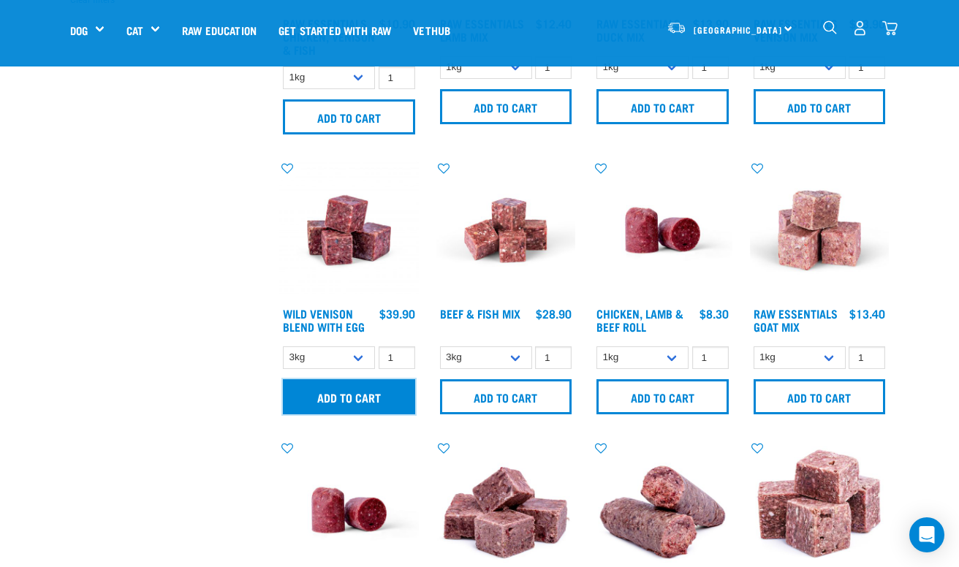
click at [363, 393] on input "Add to cart" at bounding box center [349, 397] width 132 height 35
click at [891, 28] on img "dropdown navigation" at bounding box center [890, 27] width 15 height 15
click at [889, 29] on img "dropdown navigation" at bounding box center [890, 27] width 15 height 15
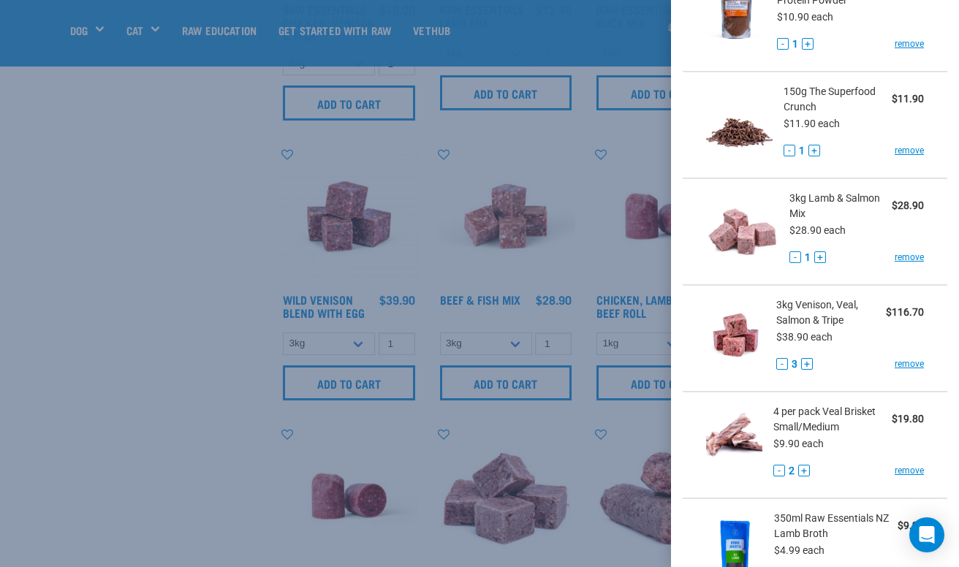
scroll to position [568, 0]
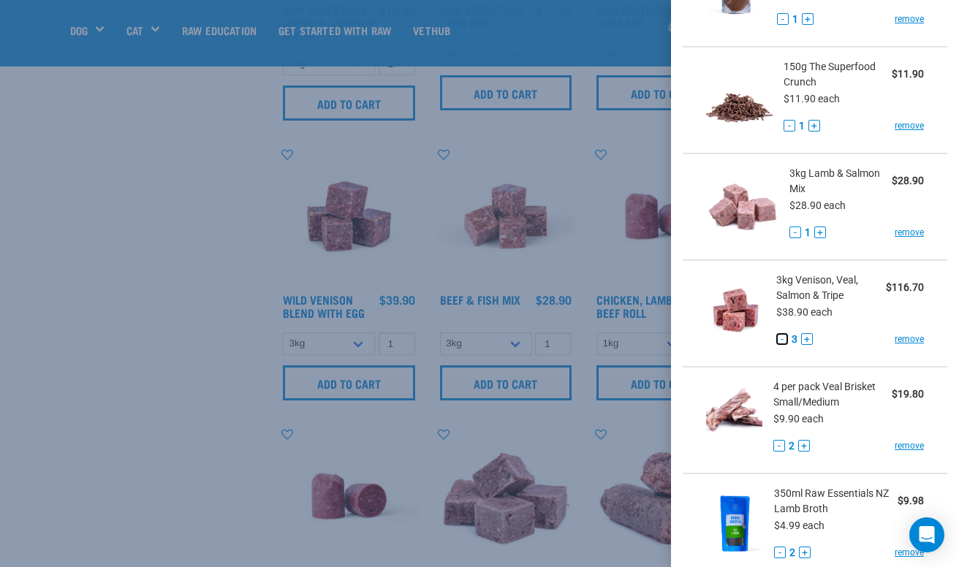
click at [777, 345] on button "-" at bounding box center [783, 339] width 12 height 12
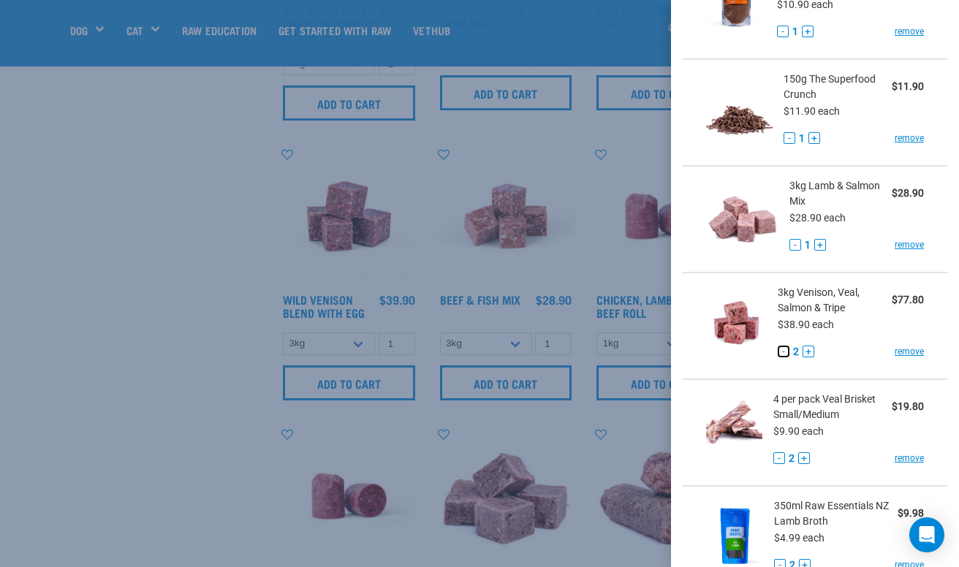
scroll to position [555, 0]
click at [790, 252] on button "-" at bounding box center [796, 246] width 12 height 12
click at [896, 252] on link "remove" at bounding box center [909, 245] width 29 height 13
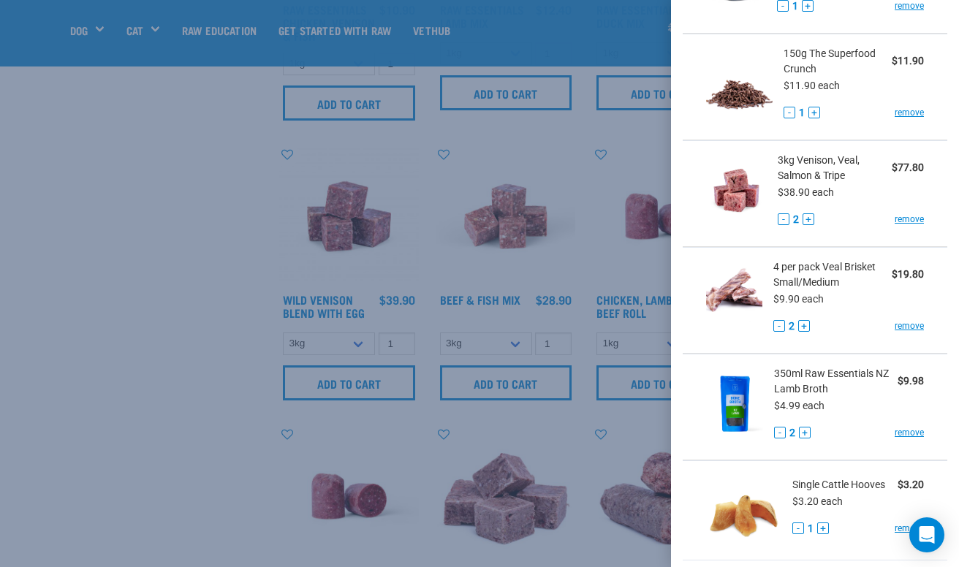
scroll to position [809, 0]
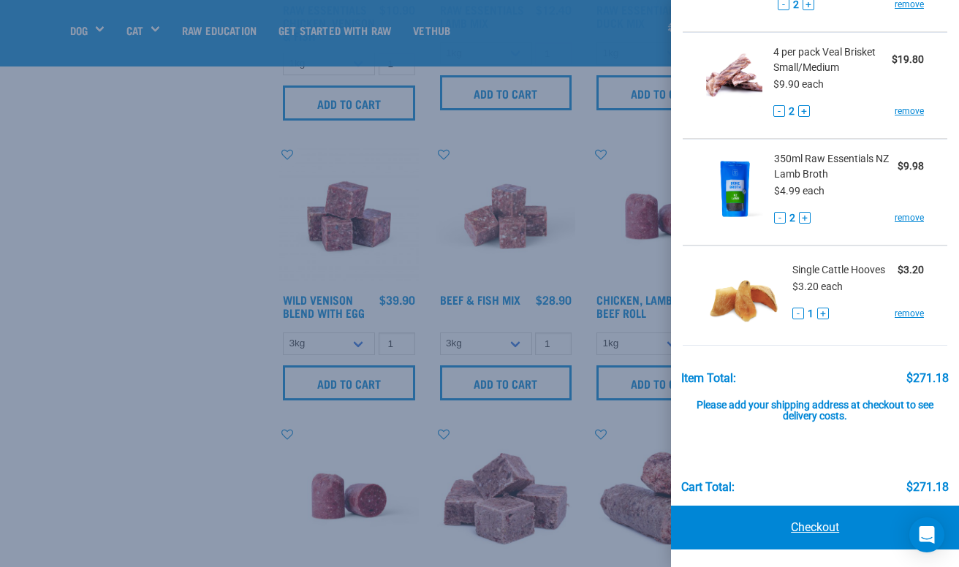
click at [810, 534] on link "Checkout" at bounding box center [815, 528] width 288 height 44
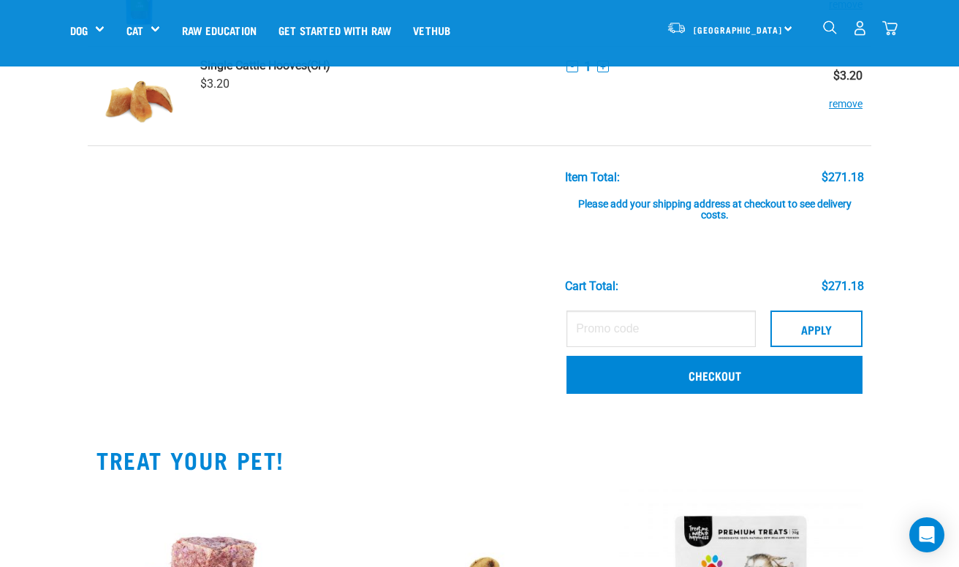
scroll to position [962, 0]
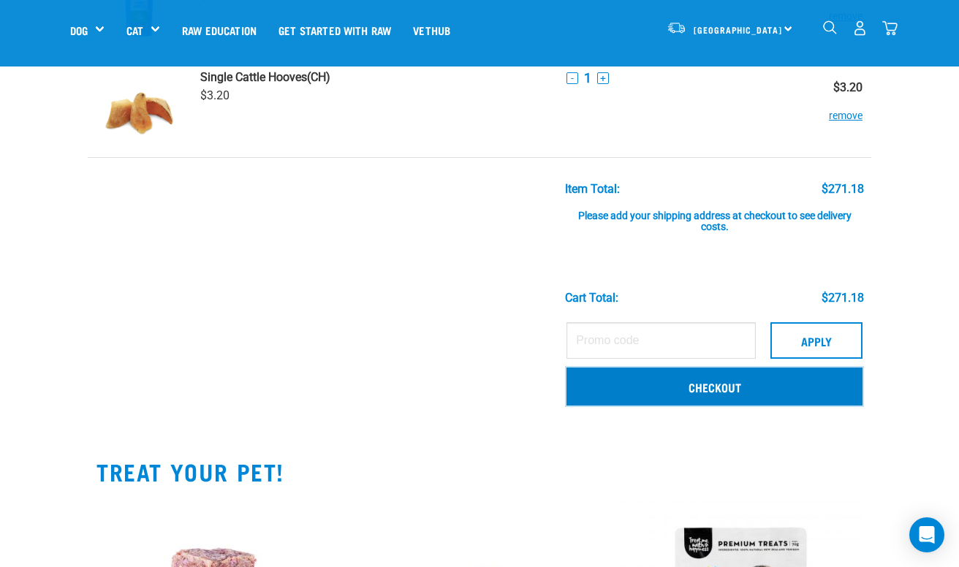
click at [710, 386] on link "Checkout" at bounding box center [715, 387] width 296 height 38
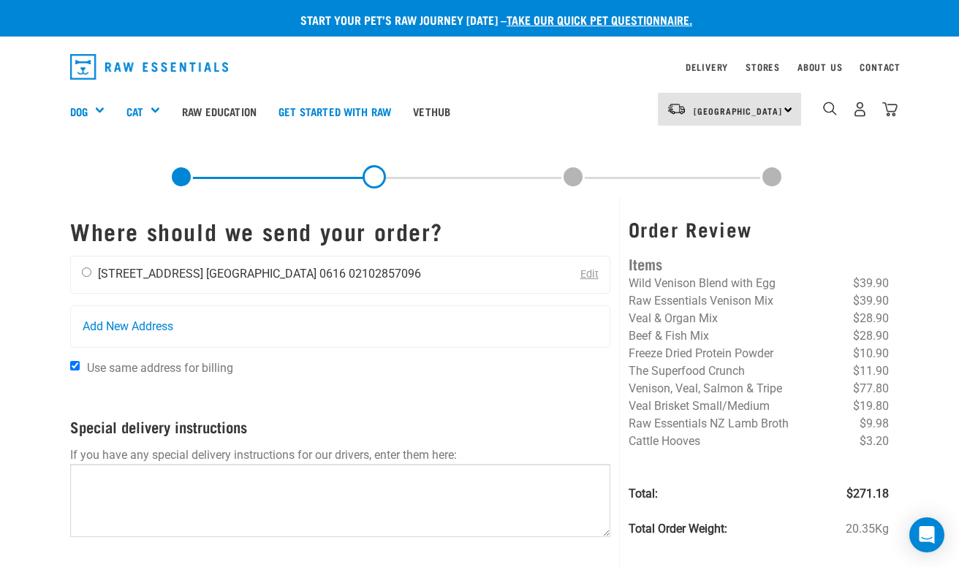
click at [88, 273] on input "radio" at bounding box center [87, 273] width 10 height 10
radio input "true"
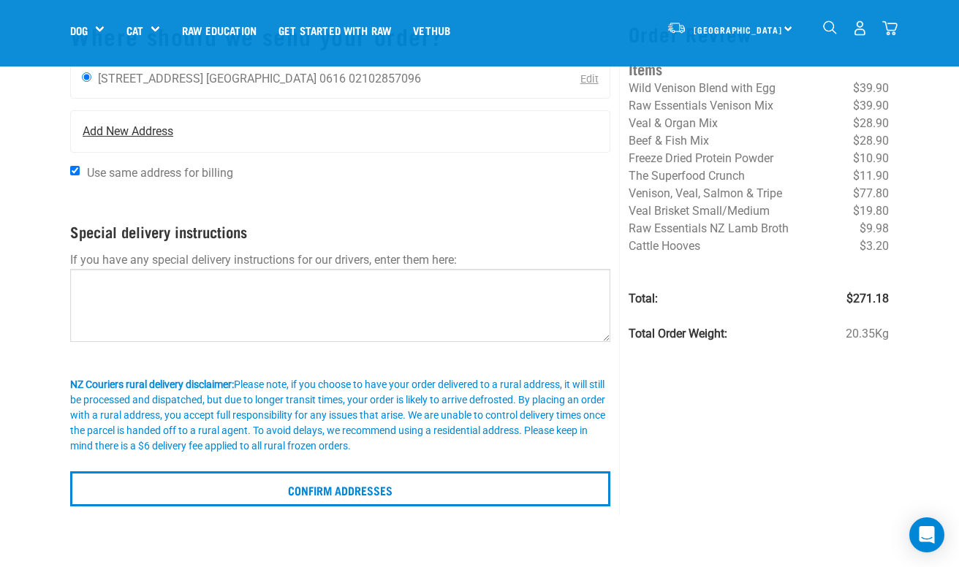
scroll to position [92, 0]
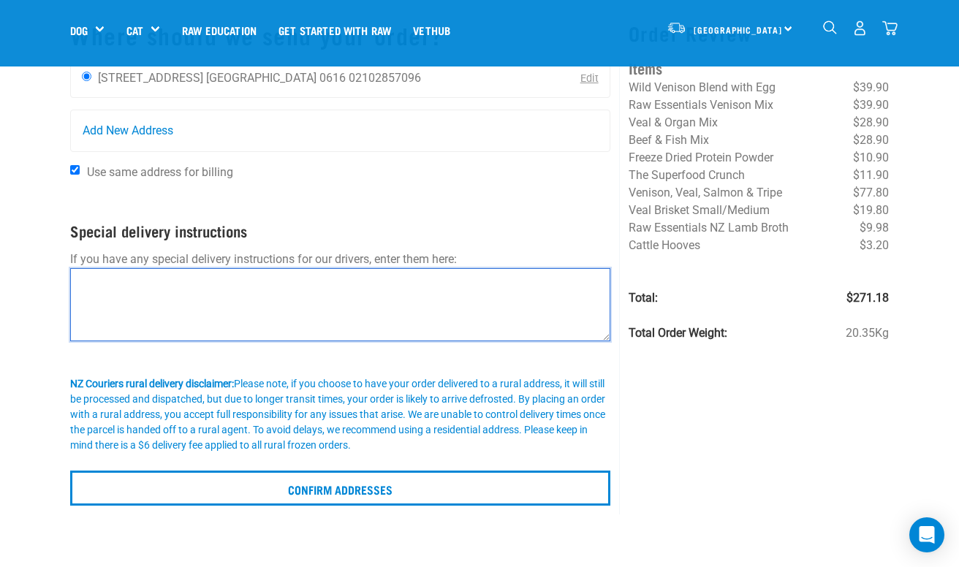
click at [337, 276] on textarea at bounding box center [340, 304] width 540 height 73
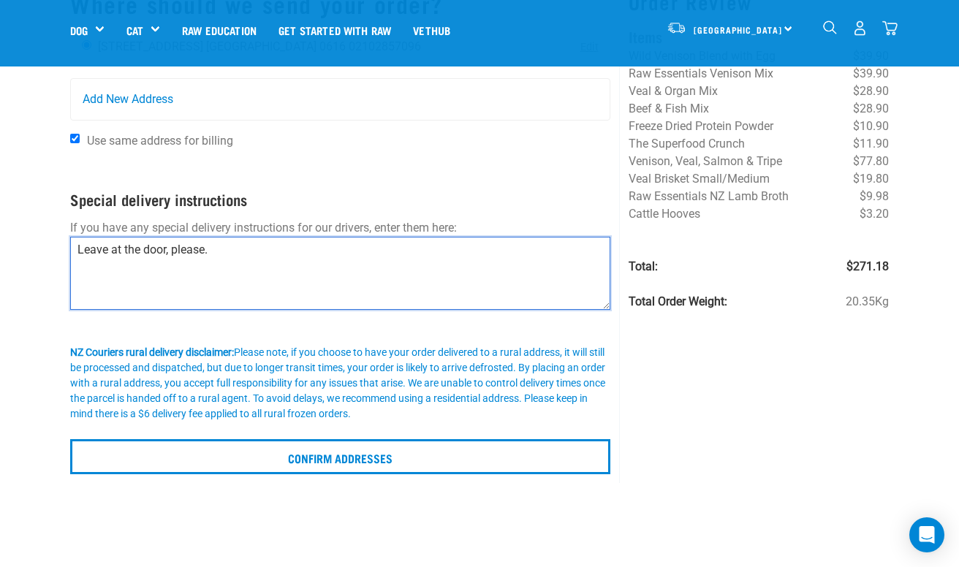
scroll to position [130, 0]
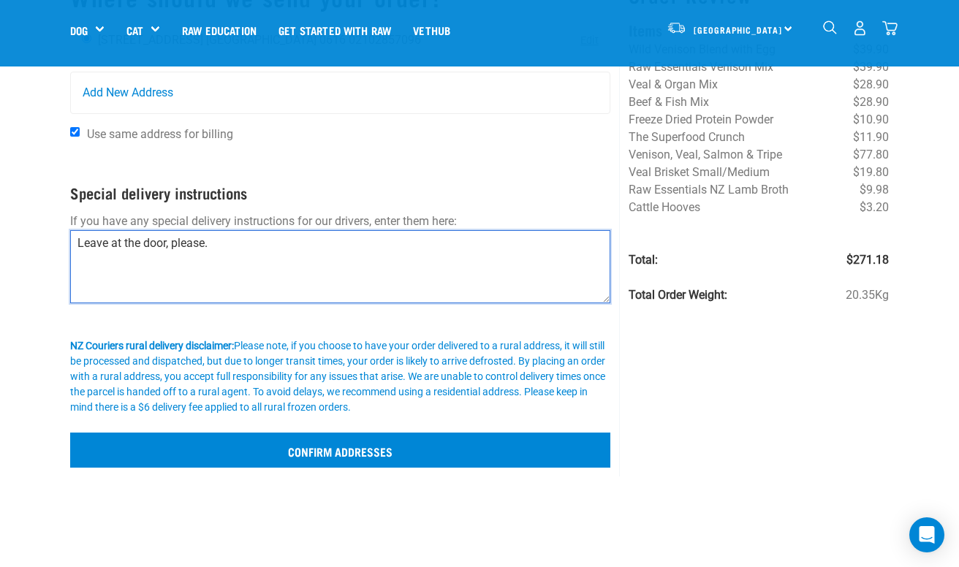
type textarea "Leave at the door, please."
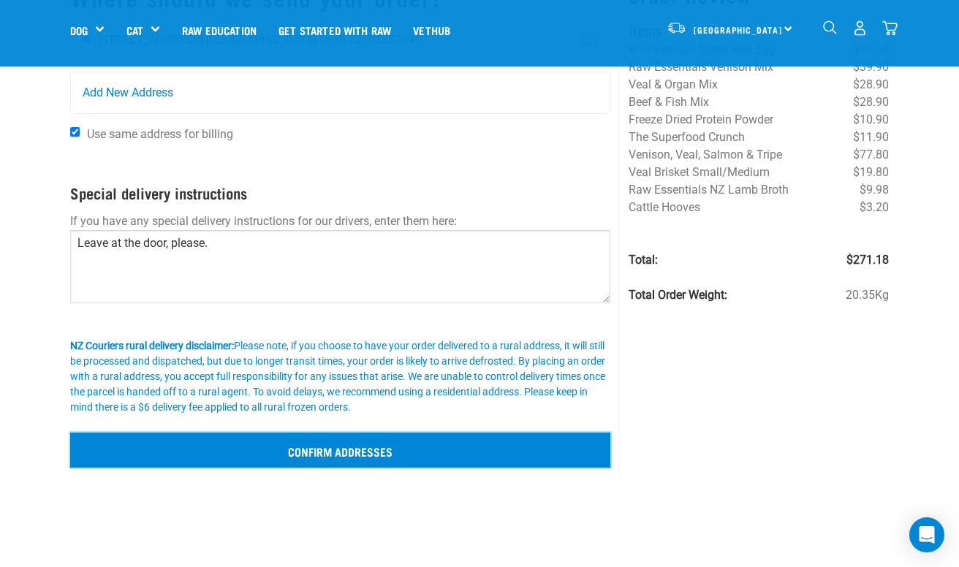
click at [424, 447] on input "Confirm addresses" at bounding box center [340, 450] width 540 height 35
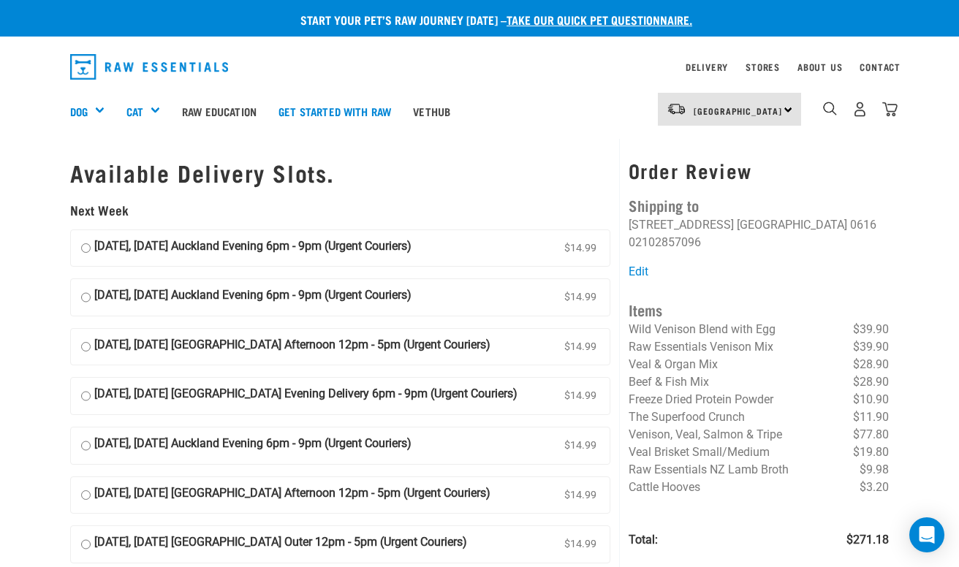
click at [86, 251] on input "01 September, Monday Auckland Evening 6pm - 9pm (Urgent Couriers) $14.99" at bounding box center [86, 249] width 10 height 22
radio input "true"
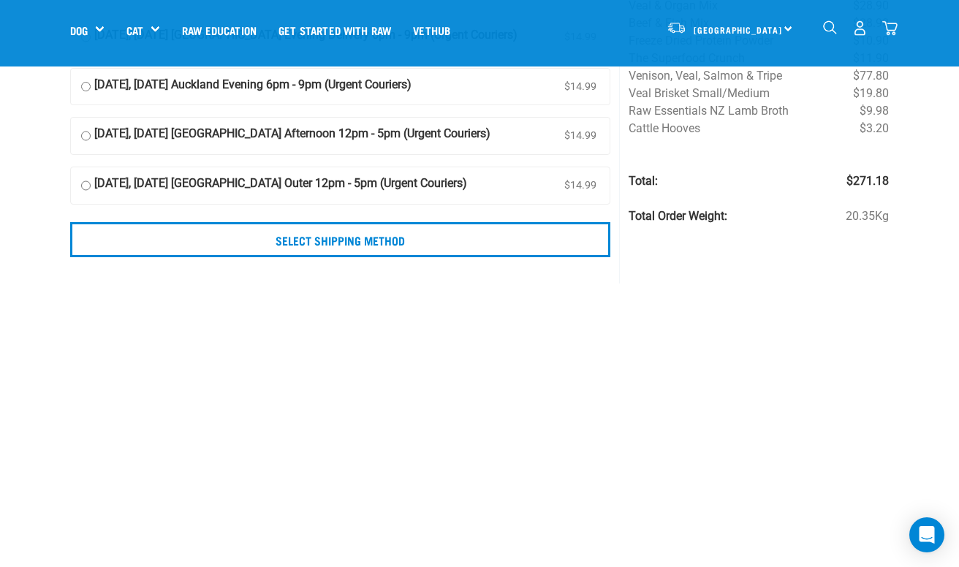
scroll to position [254, 0]
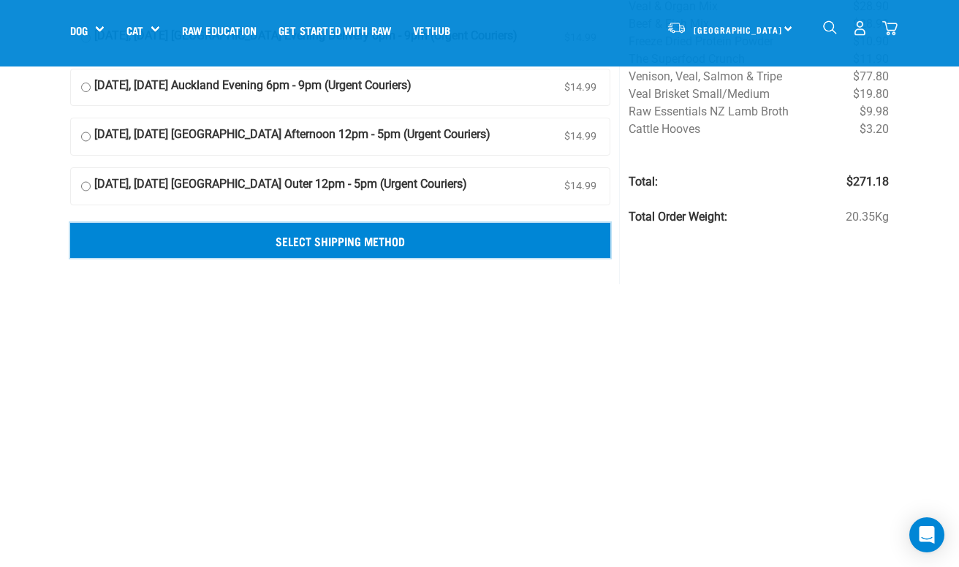
click at [486, 240] on input "Select Shipping Method" at bounding box center [340, 240] width 540 height 35
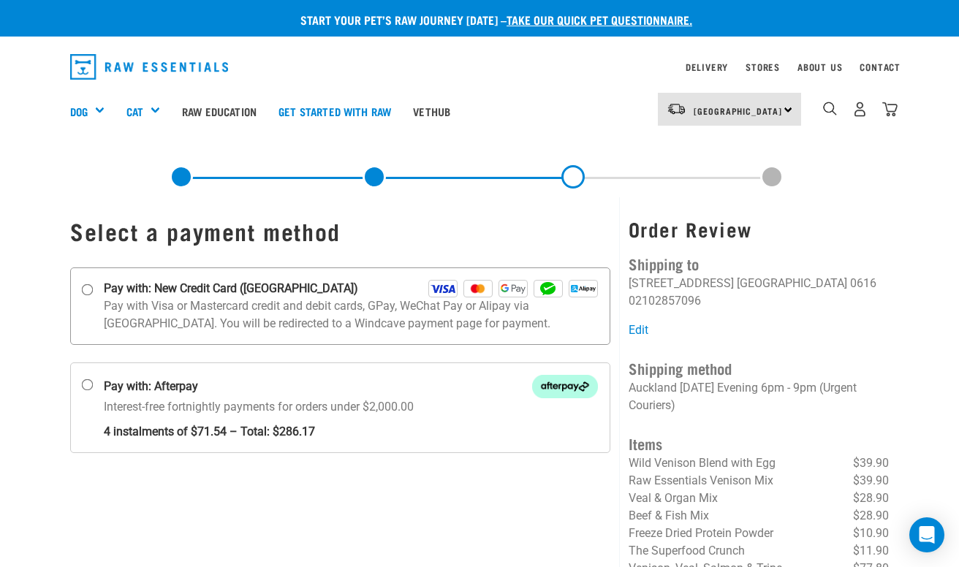
click at [87, 290] on input "Pay with: New Credit Card ([GEOGRAPHIC_DATA])" at bounding box center [88, 290] width 12 height 12
radio input "true"
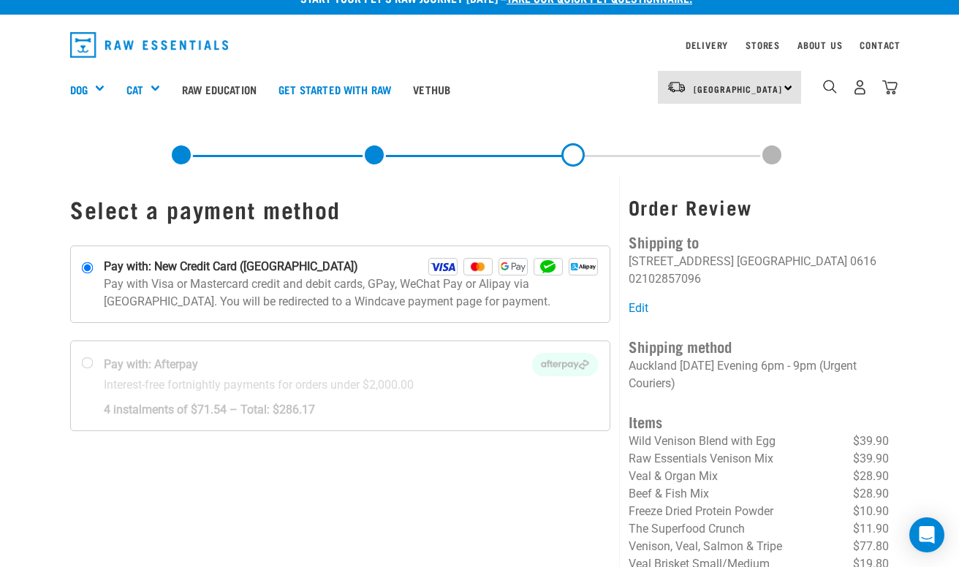
scroll to position [15, 0]
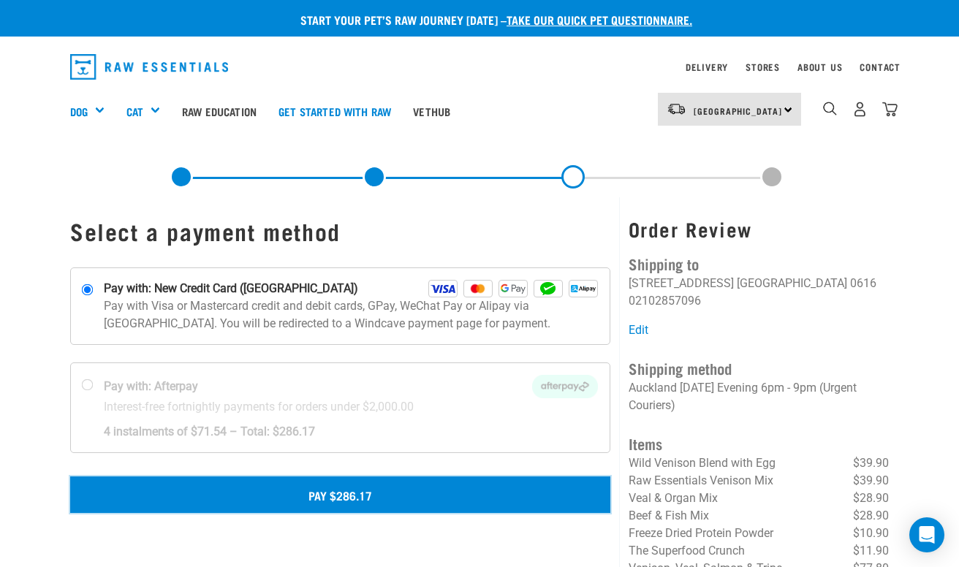
click at [393, 492] on button "Pay $286.17" at bounding box center [340, 495] width 540 height 37
